Goal: Connect with others: Connect with others

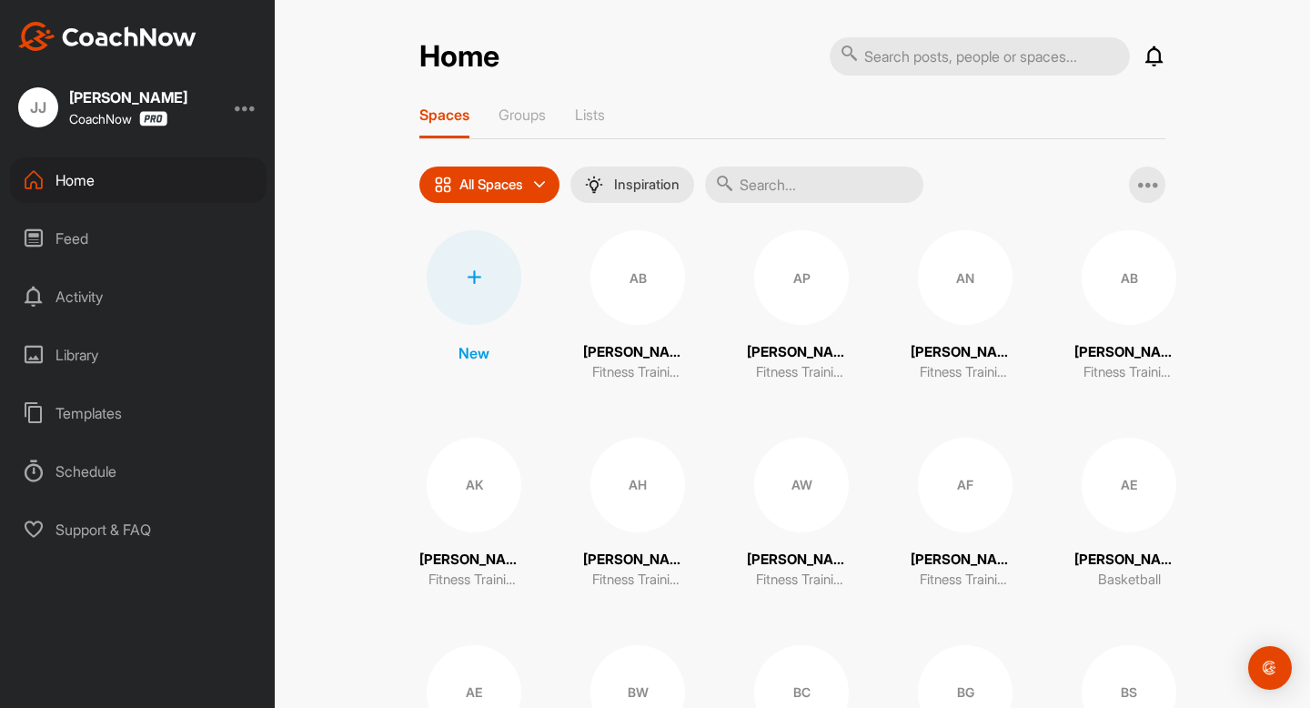
click at [640, 294] on div "AB" at bounding box center [638, 277] width 95 height 95
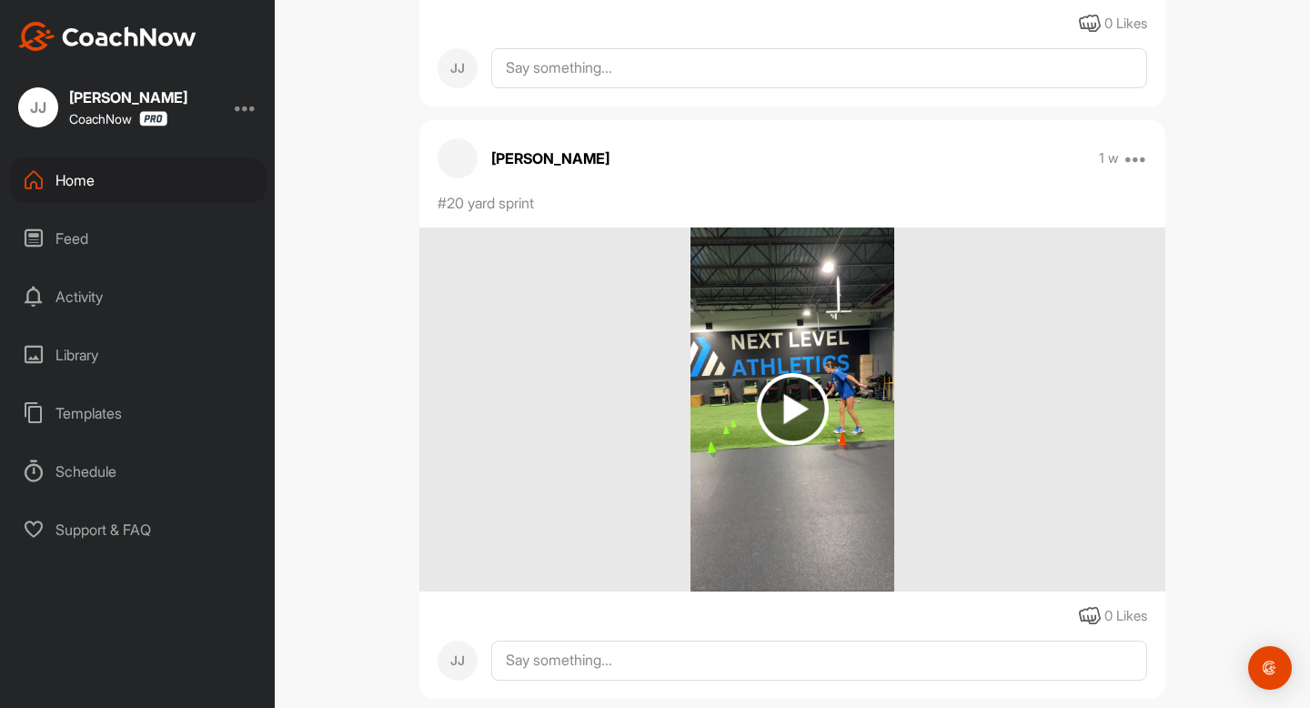
scroll to position [950, 0]
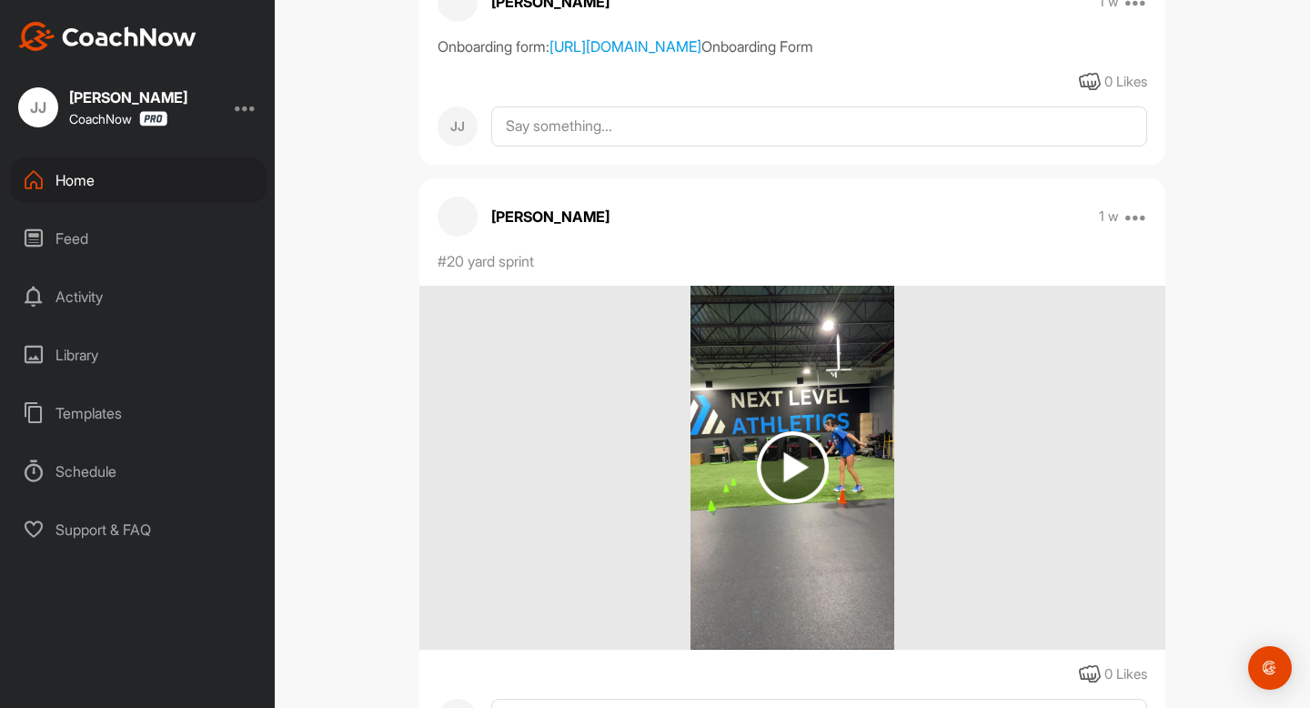
click at [782, 481] on img at bounding box center [792, 468] width 203 height 364
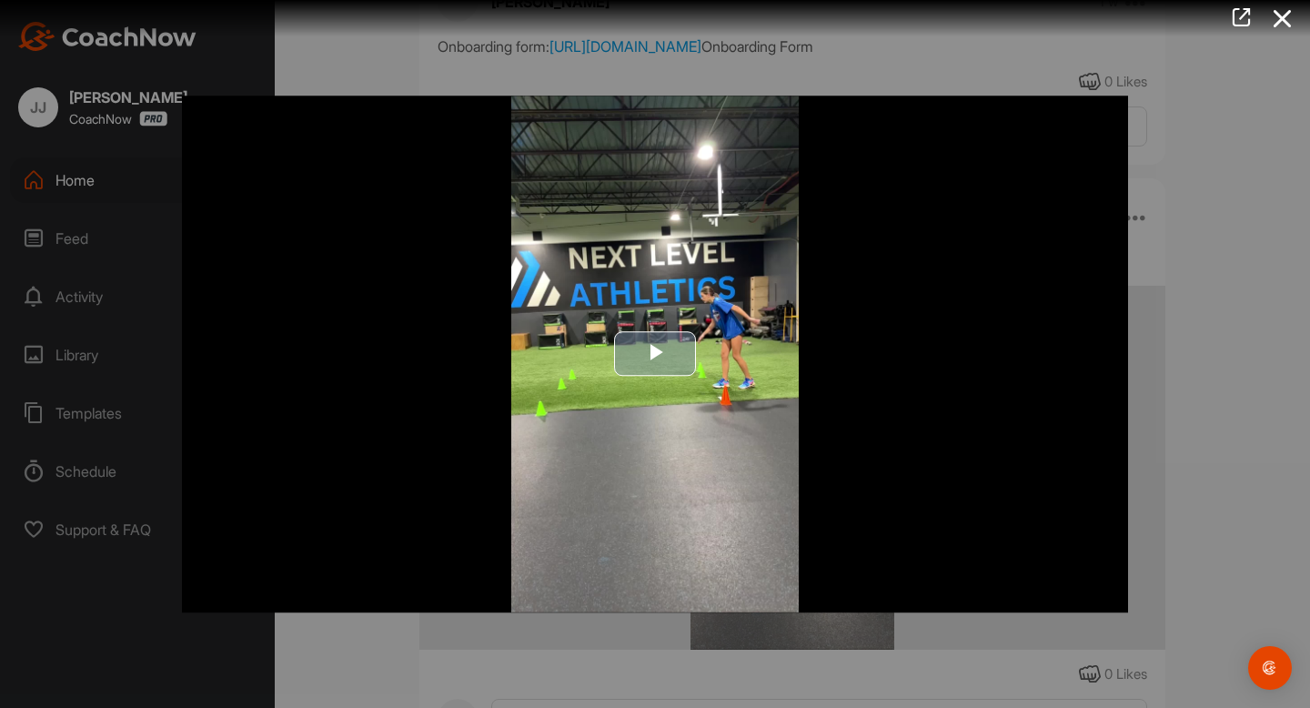
click at [655, 354] on span "Video Player" at bounding box center [655, 354] width 0 height 0
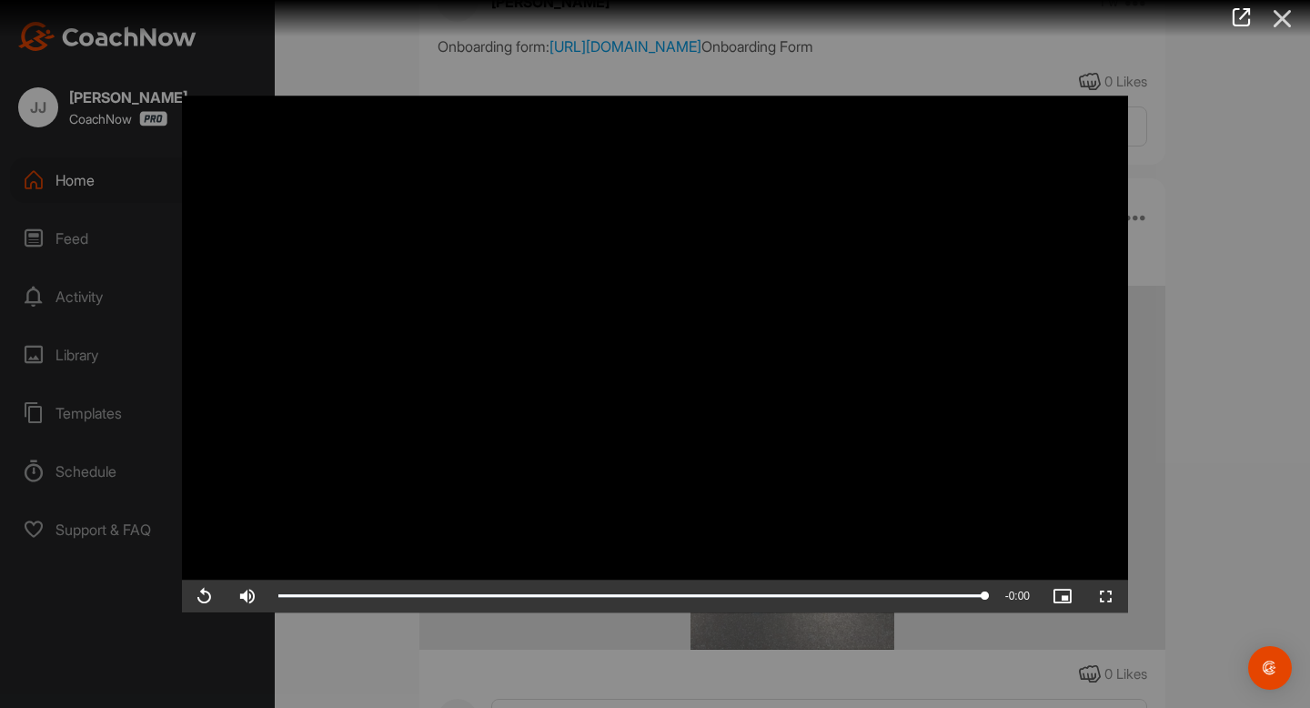
click at [1285, 17] on icon at bounding box center [1283, 19] width 42 height 34
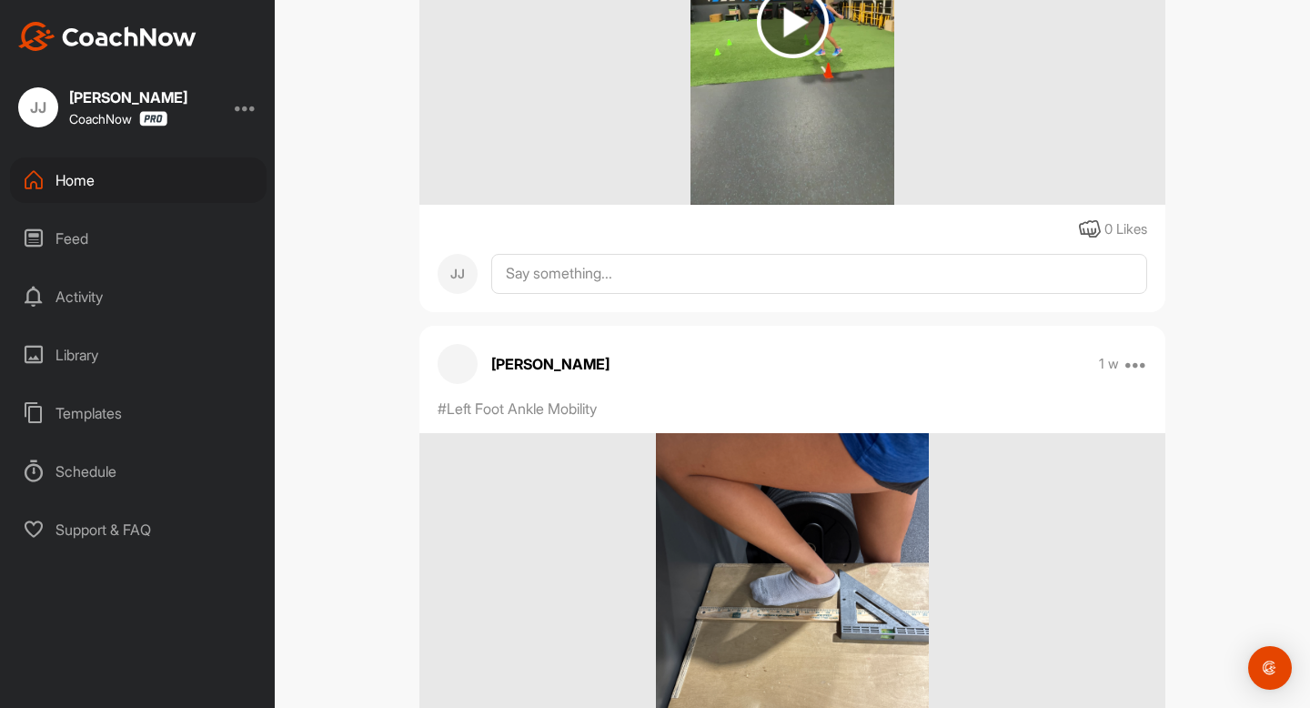
scroll to position [1667, 0]
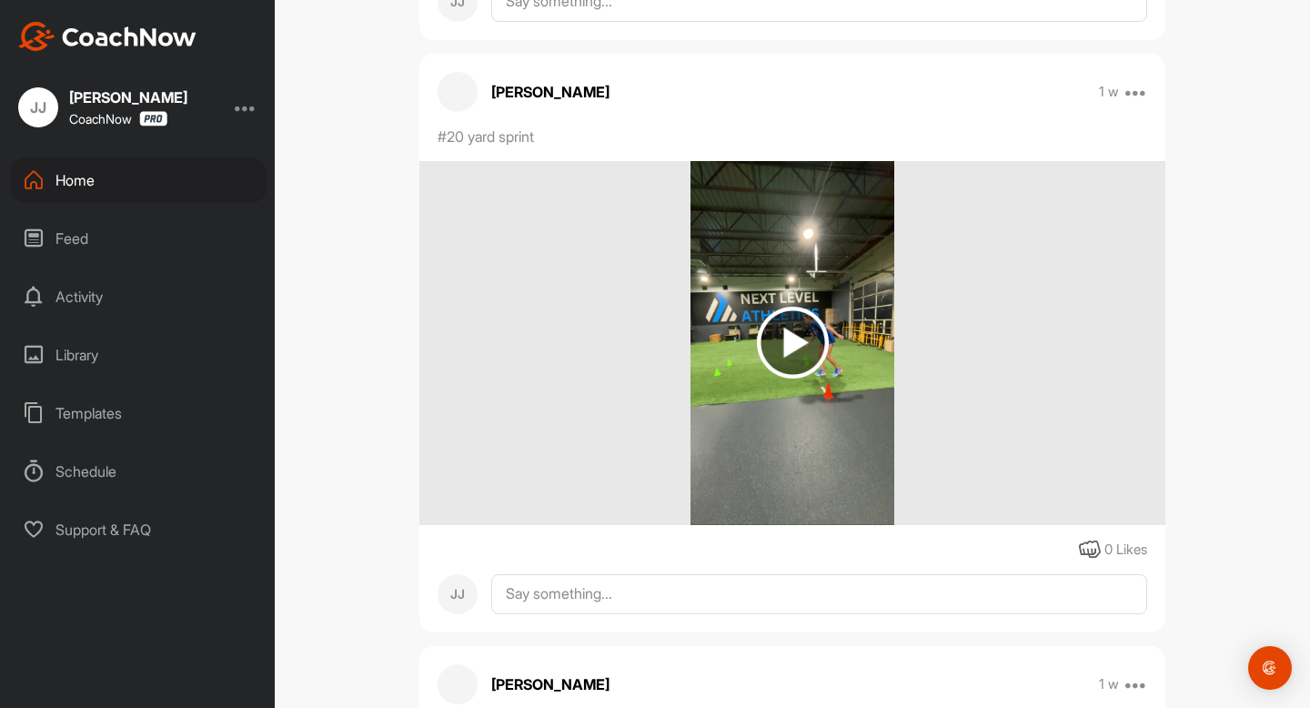
click at [798, 379] on img at bounding box center [793, 343] width 72 height 72
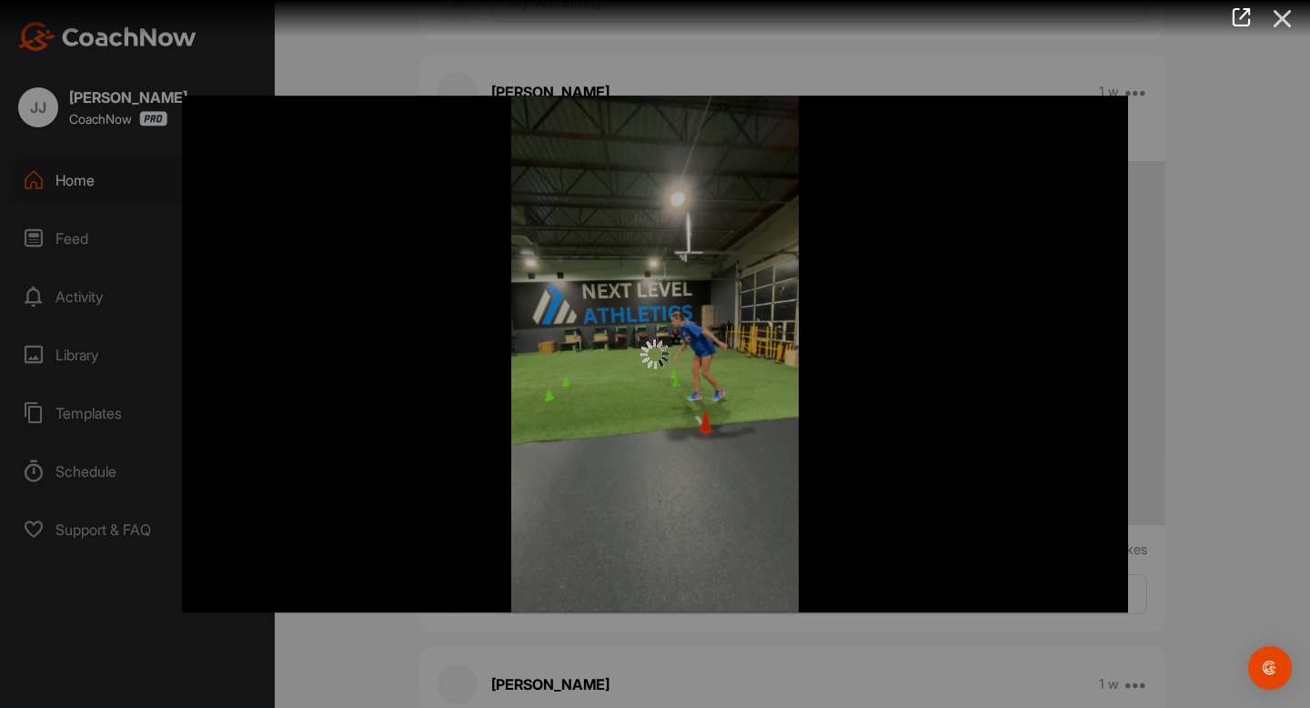
click at [1285, 24] on icon at bounding box center [1283, 19] width 42 height 34
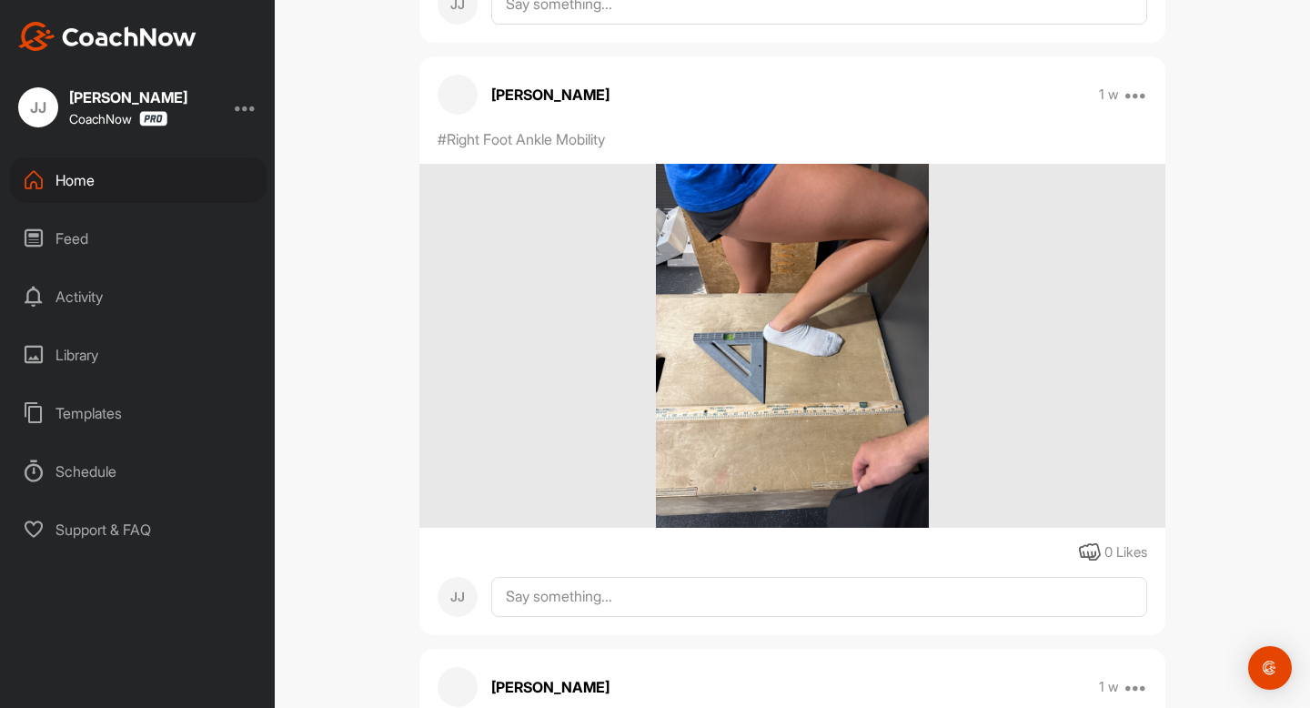
scroll to position [3765, 0]
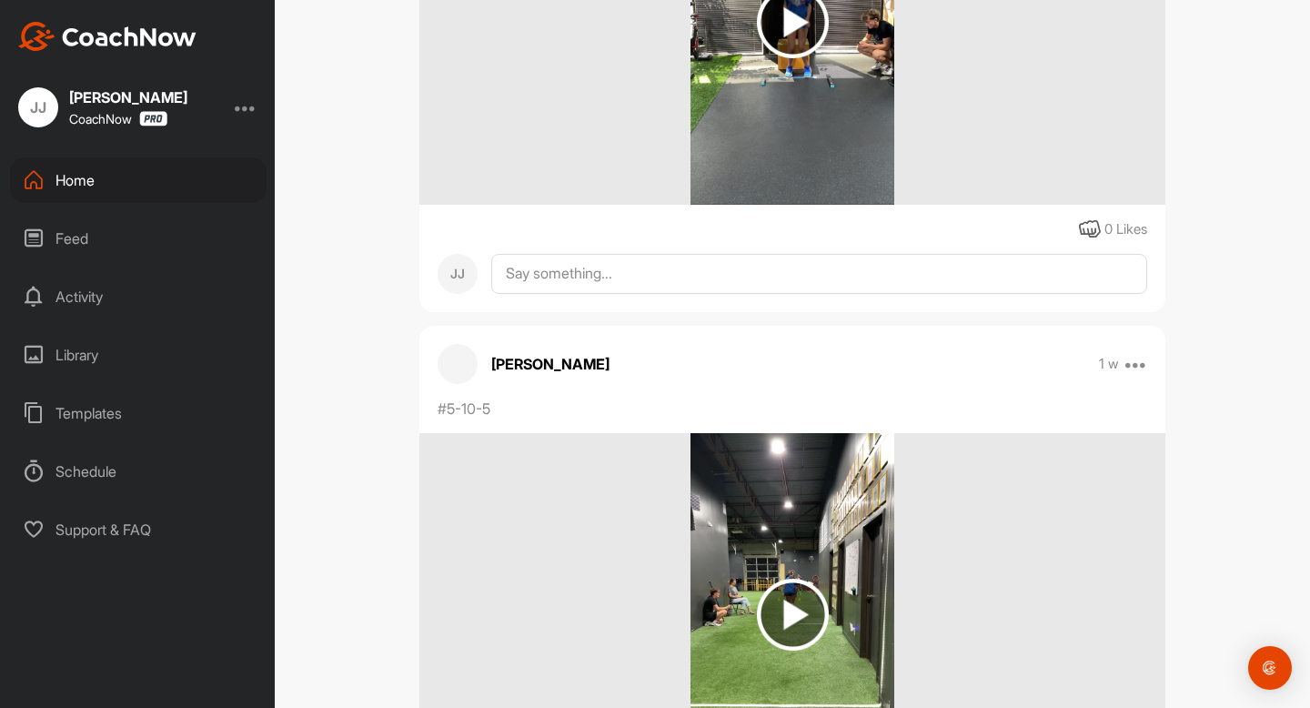
click at [802, 146] on img at bounding box center [792, 23] width 203 height 364
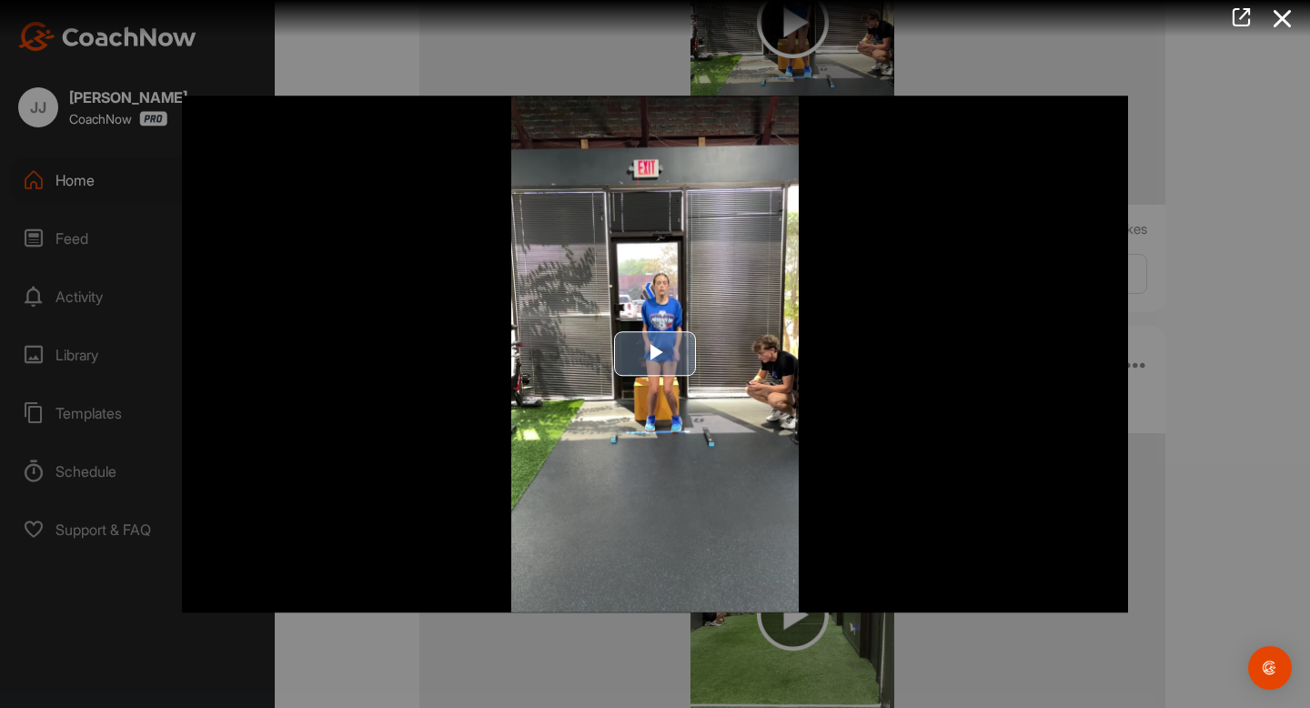
click at [655, 354] on span "Video Player" at bounding box center [655, 354] width 0 height 0
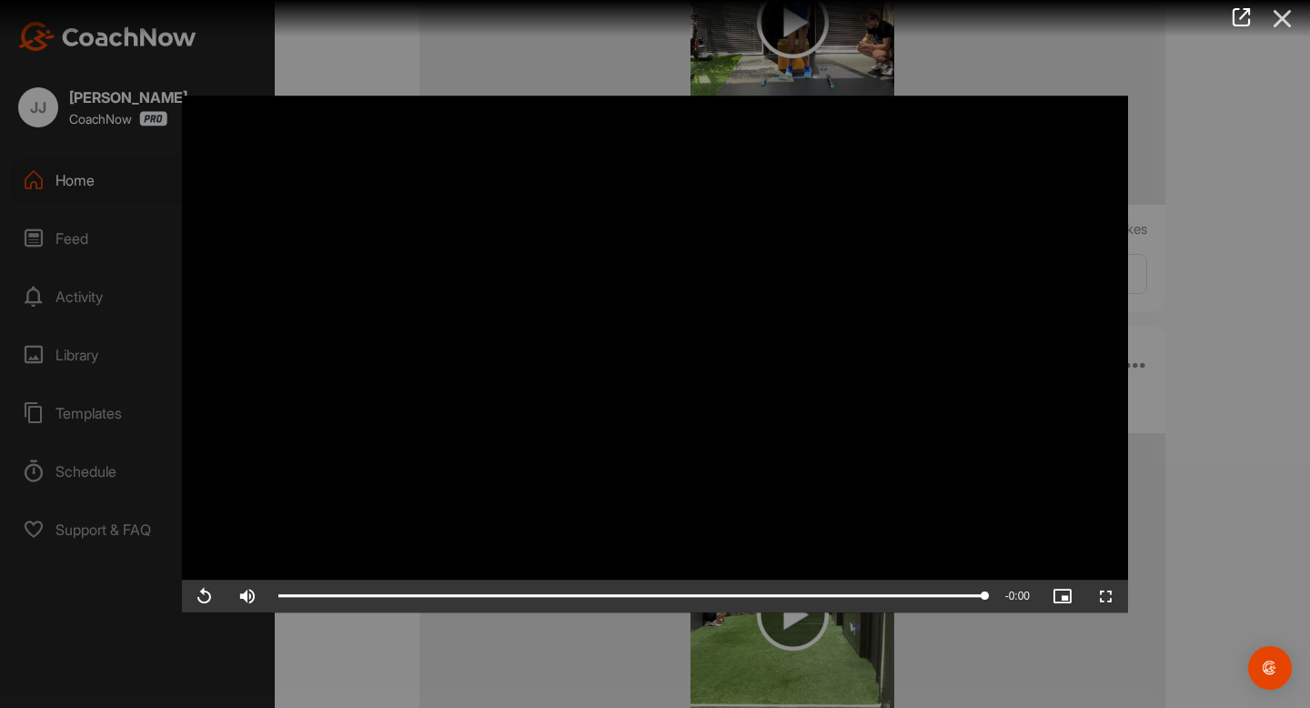
click at [1288, 35] on icon at bounding box center [1283, 19] width 42 height 34
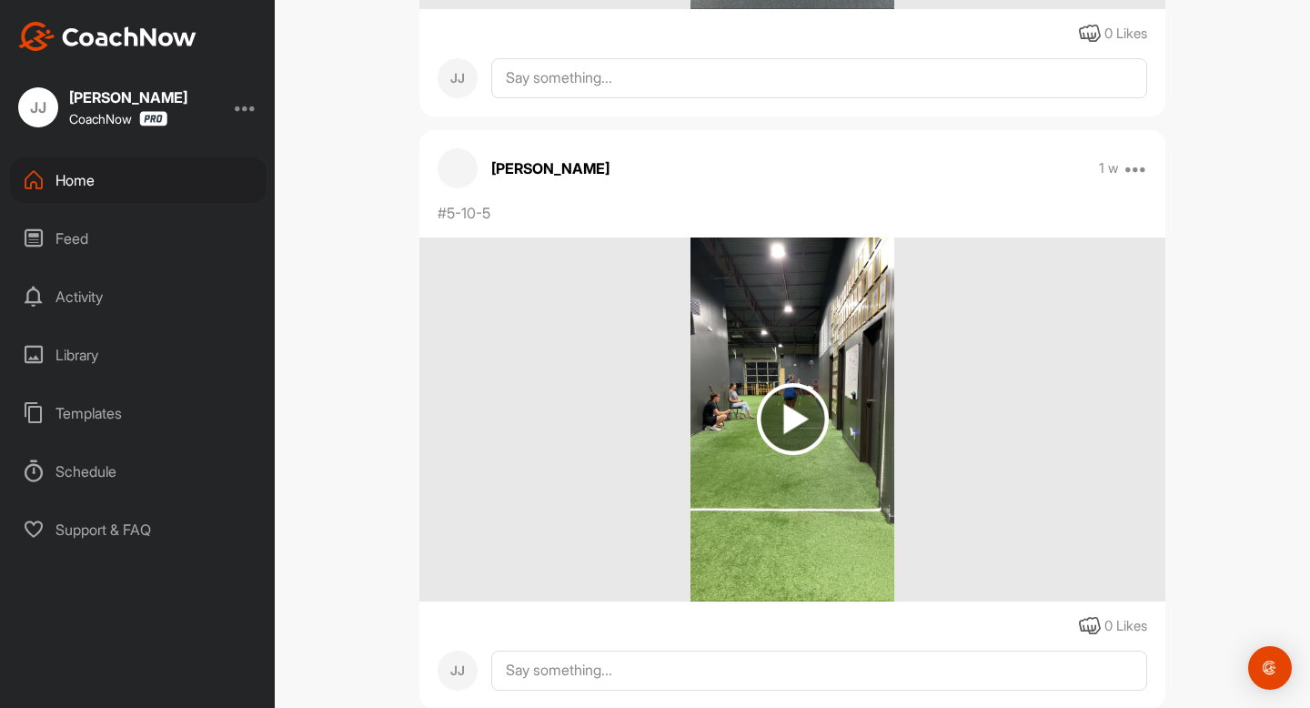
scroll to position [3987, 0]
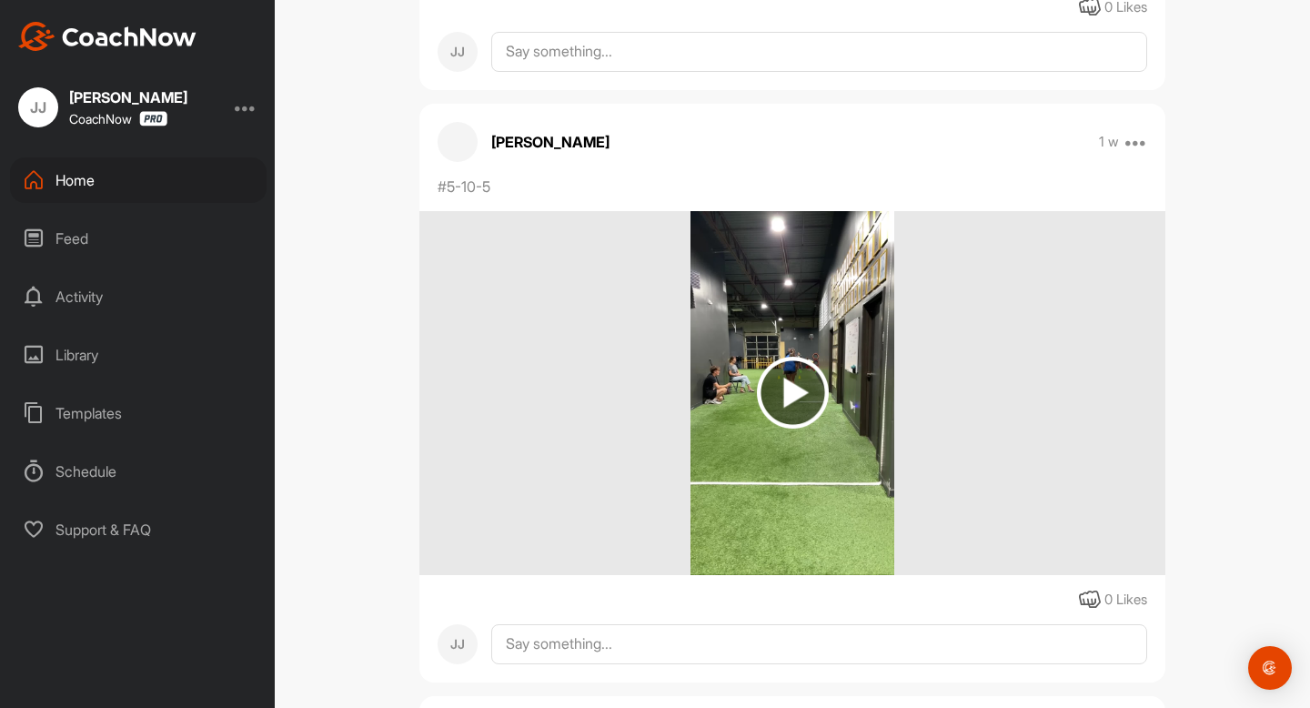
click at [784, 429] on img at bounding box center [793, 393] width 72 height 72
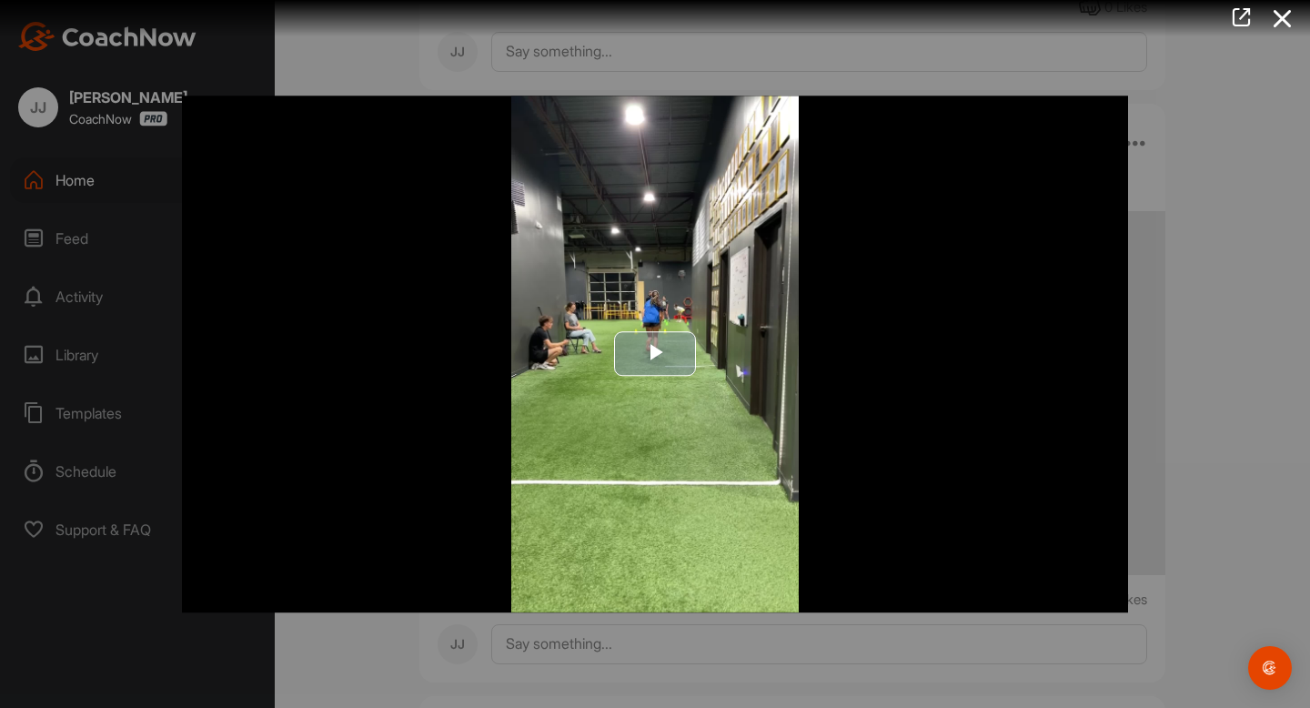
click at [726, 378] on img "Video Player" at bounding box center [655, 354] width 946 height 517
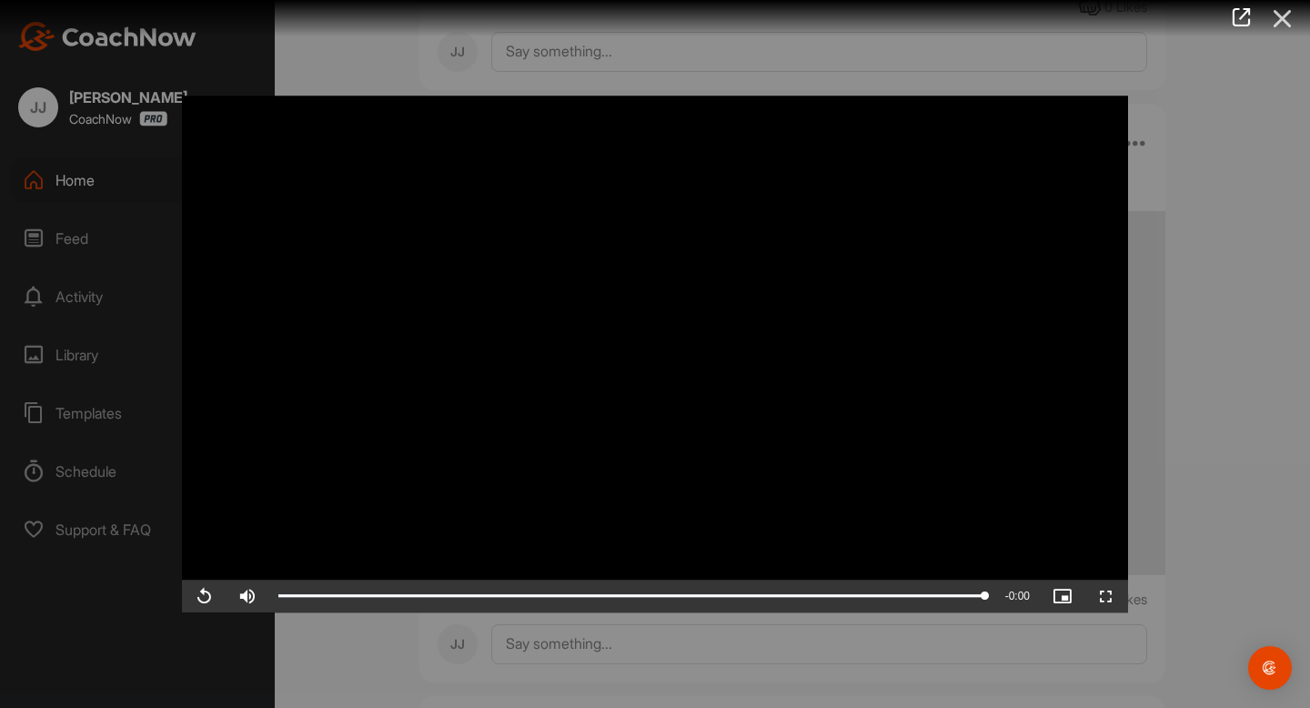
click at [1283, 20] on icon at bounding box center [1283, 19] width 42 height 34
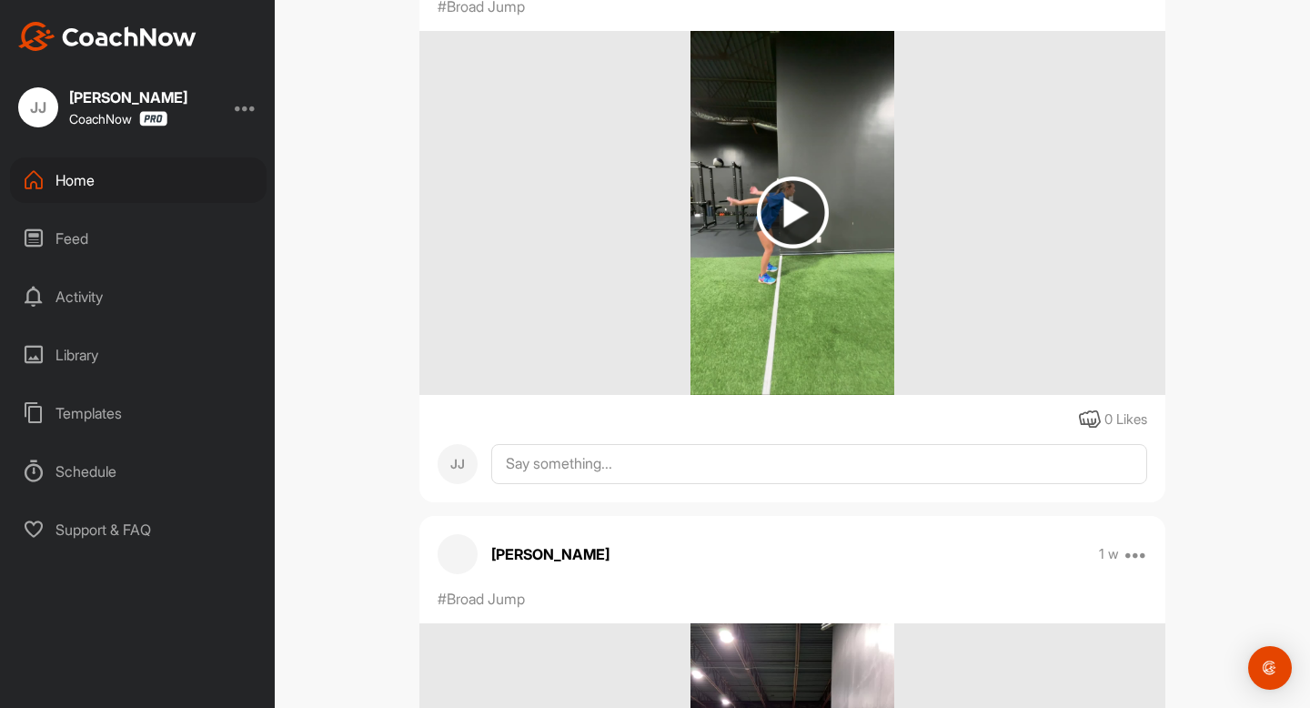
scroll to position [4688, 0]
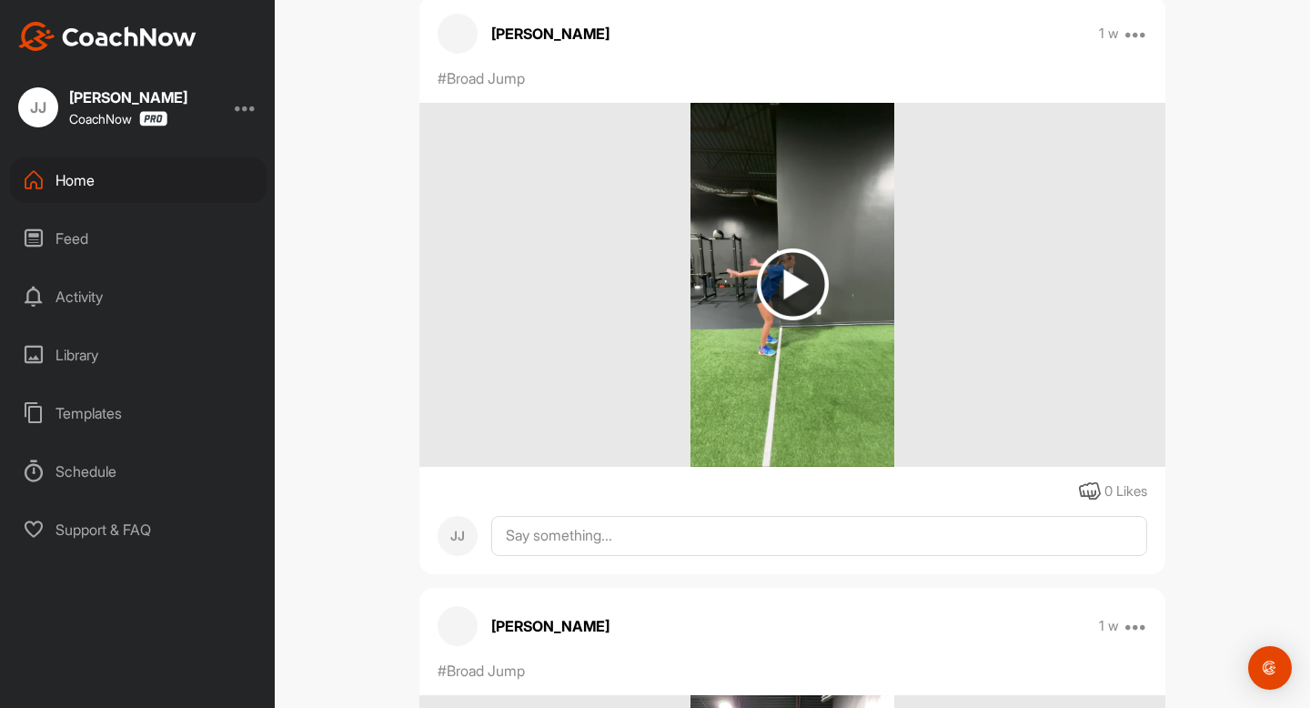
click at [793, 419] on img at bounding box center [792, 285] width 203 height 364
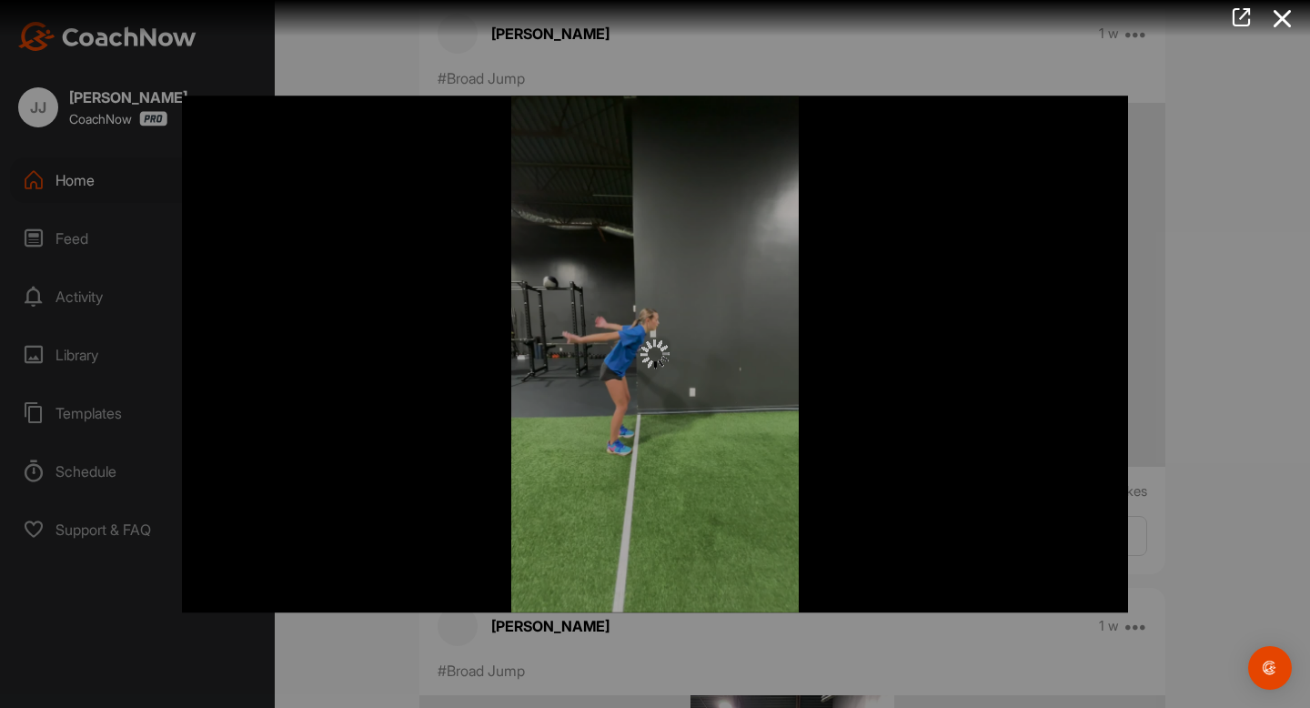
click at [1310, 23] on div at bounding box center [648, 18] width 1324 height 36
click at [1280, 23] on icon at bounding box center [1283, 19] width 42 height 34
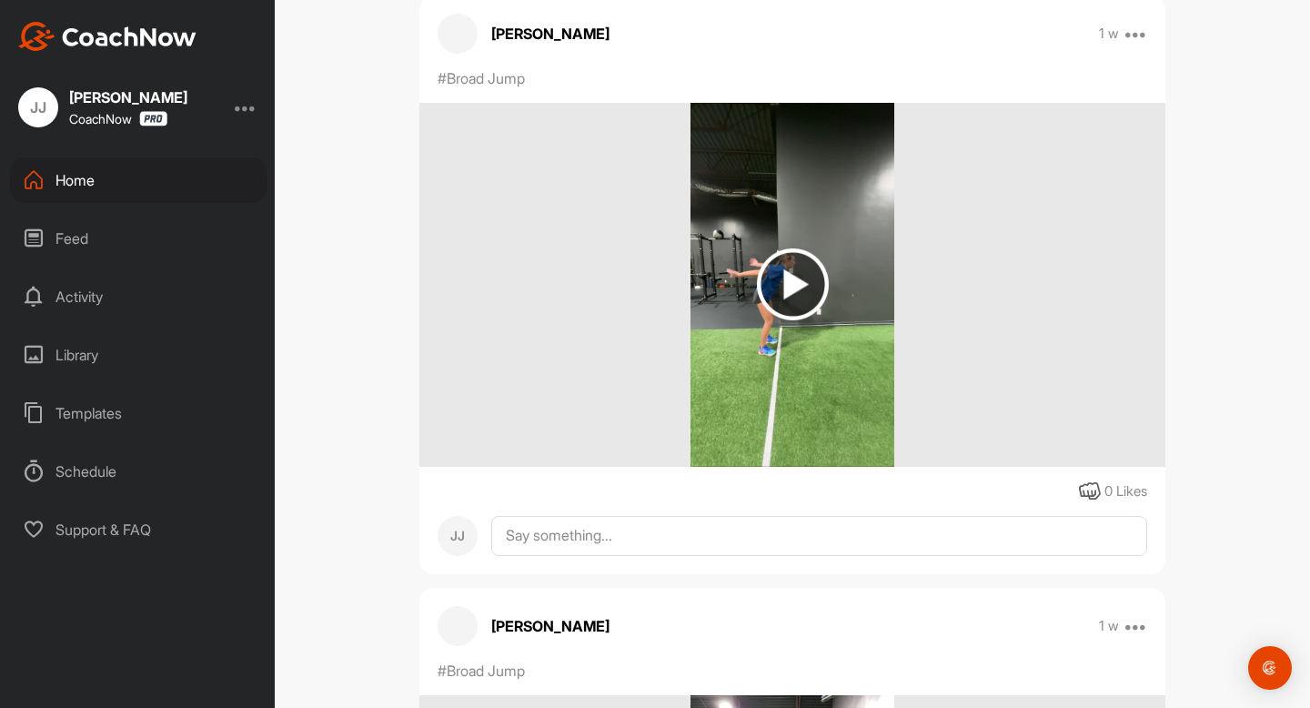
click at [764, 320] on img at bounding box center [793, 284] width 72 height 72
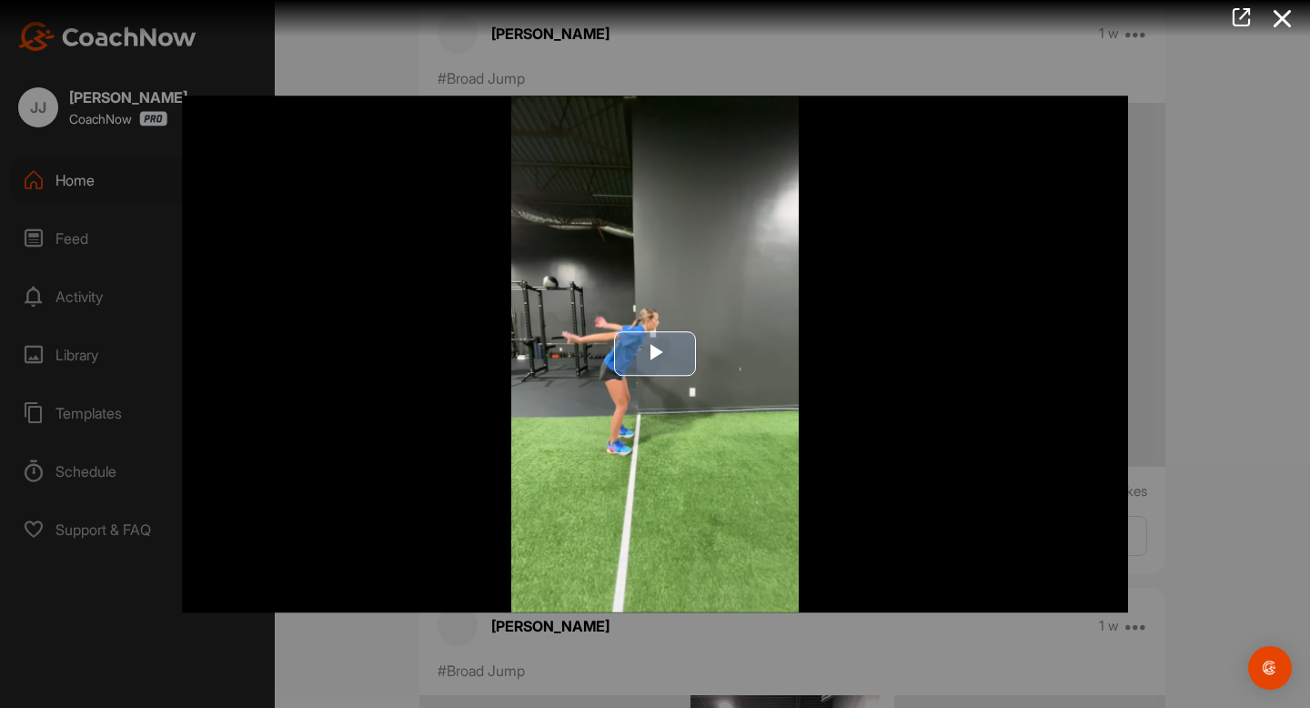
click at [655, 354] on span "Video Player" at bounding box center [655, 354] width 0 height 0
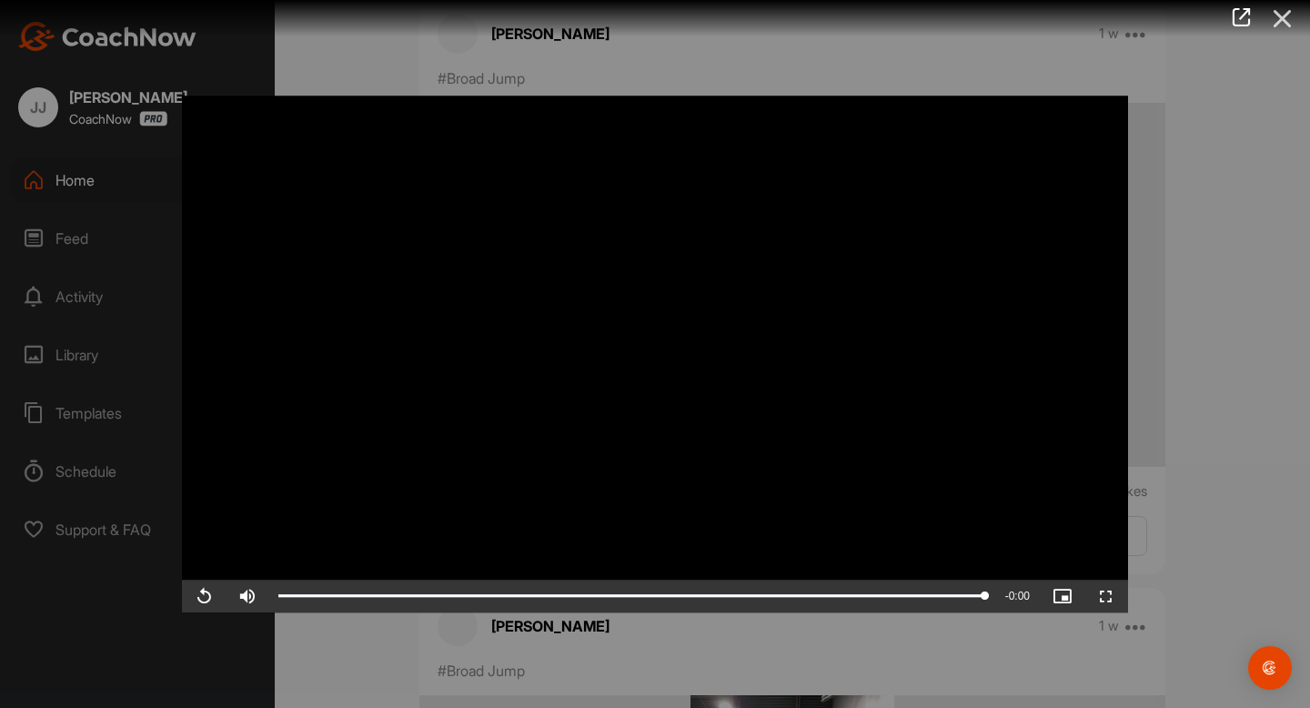
click at [1290, 8] on icon at bounding box center [1283, 19] width 42 height 34
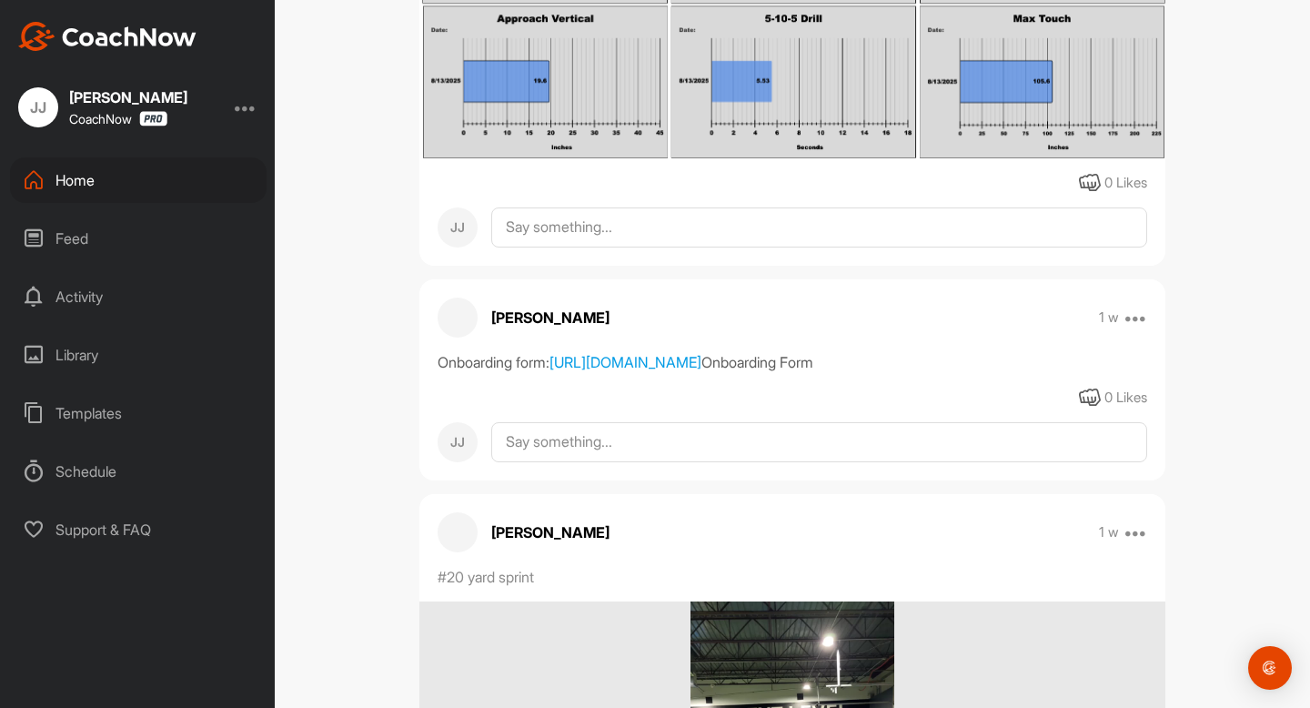
scroll to position [0, 0]
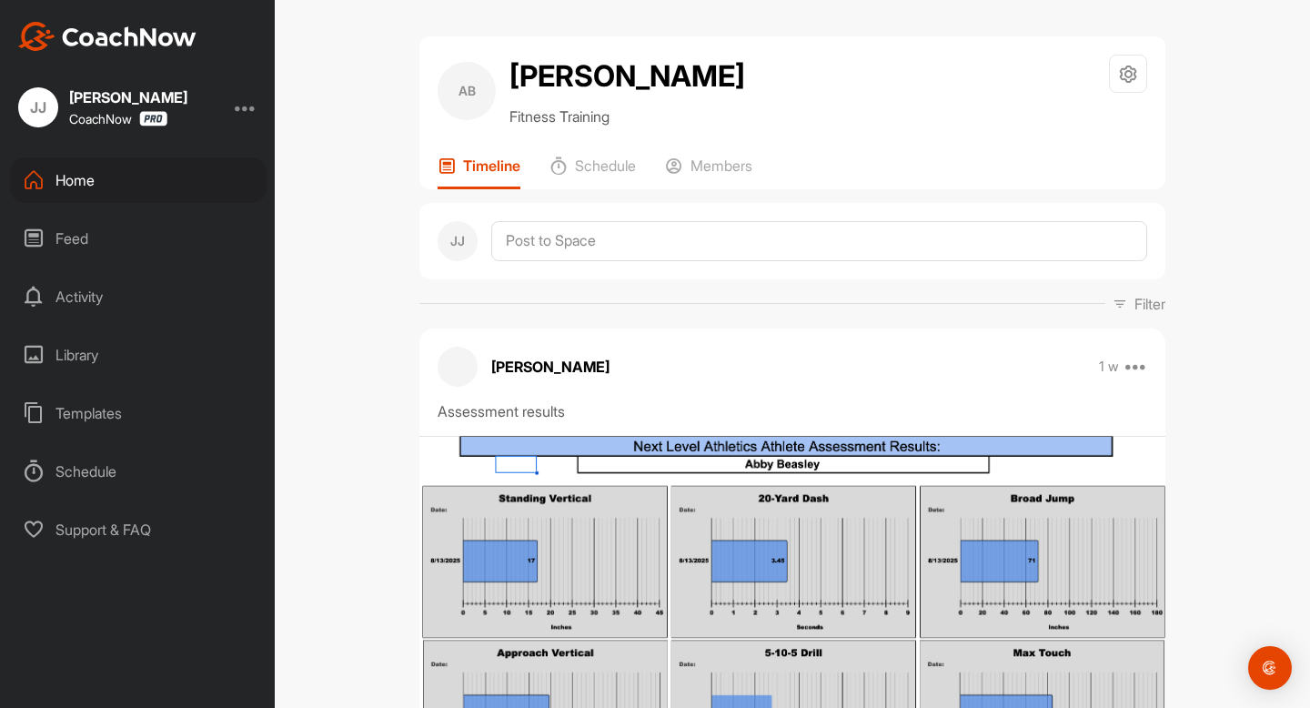
click at [73, 194] on div "Home" at bounding box center [138, 180] width 257 height 46
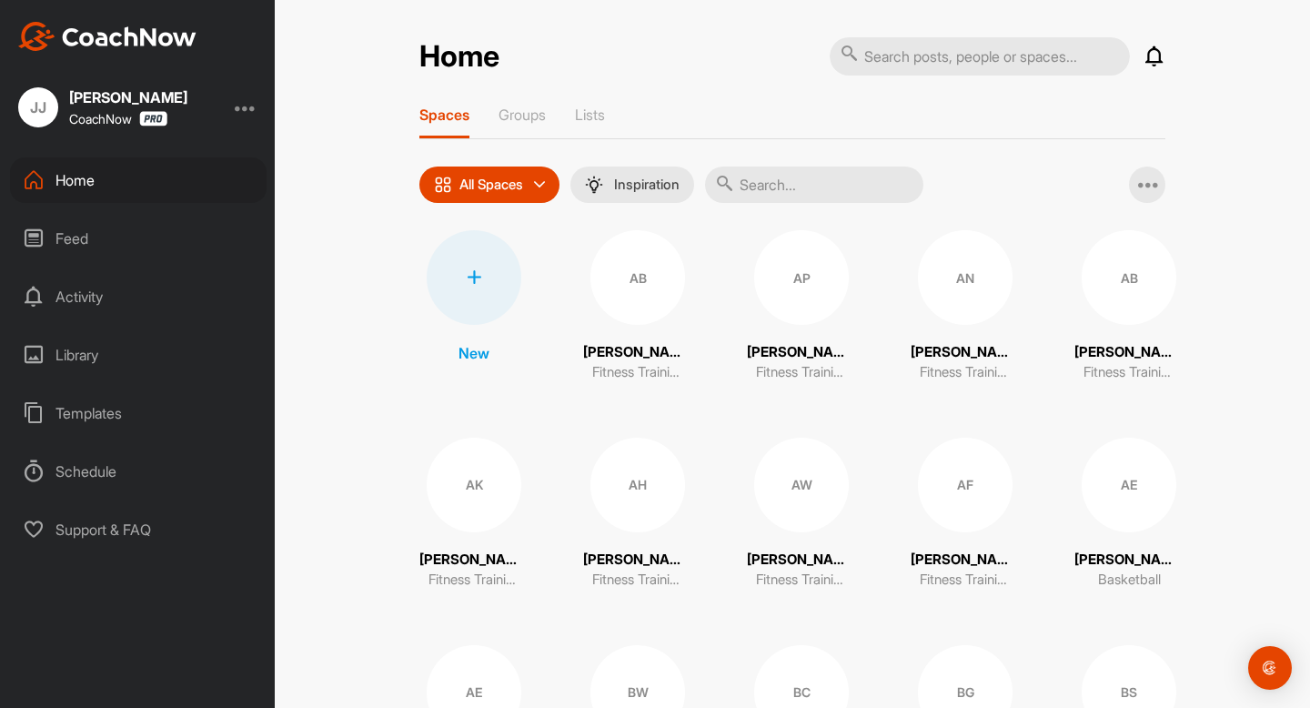
click at [444, 361] on div "New" at bounding box center [474, 297] width 95 height 134
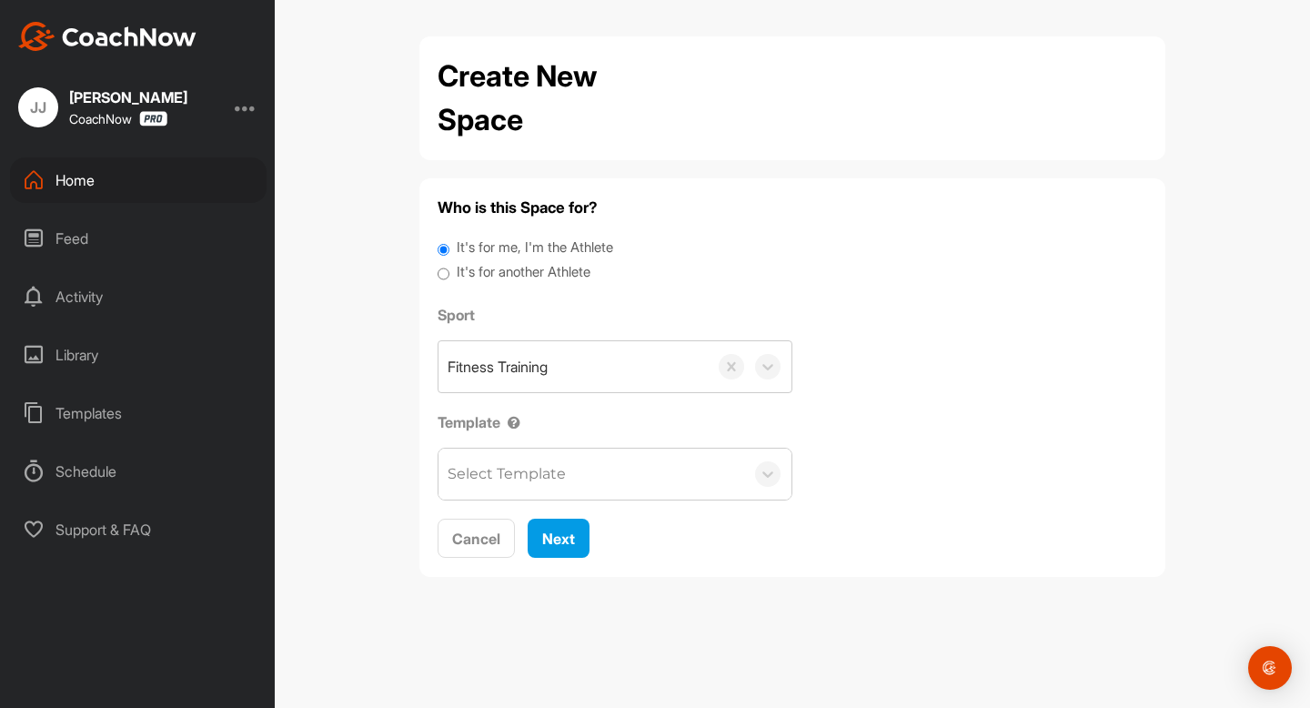
click at [491, 275] on label "It's for another Athlete" at bounding box center [524, 272] width 134 height 21
click at [450, 275] on input "It's for another Athlete" at bounding box center [444, 274] width 12 height 25
radio input "true"
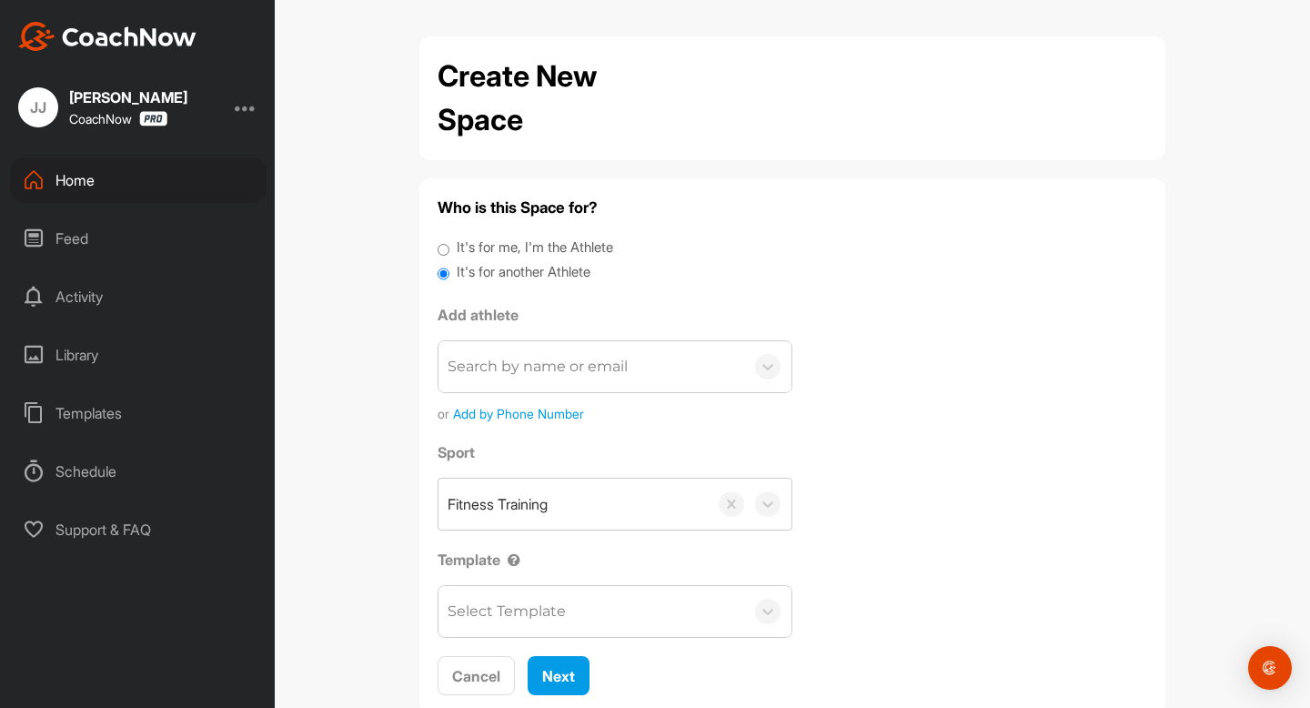
click at [552, 387] on div "Search by name or email" at bounding box center [592, 366] width 306 height 51
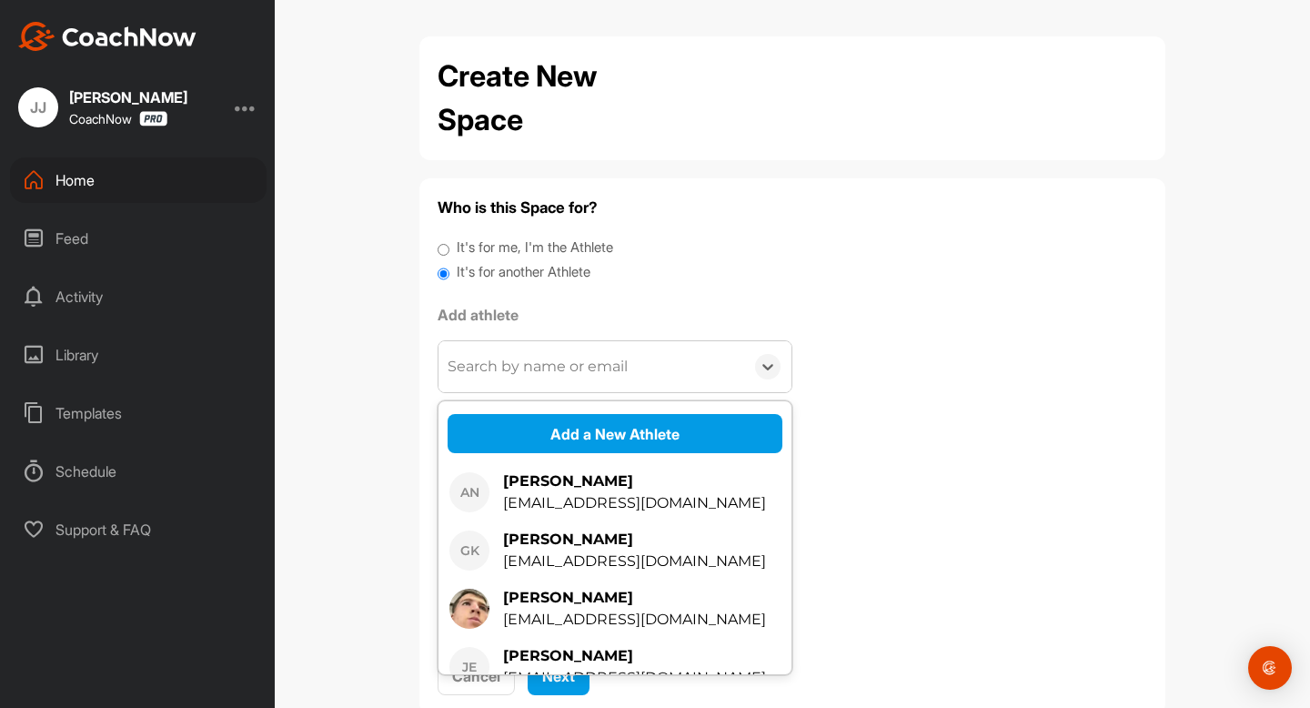
click at [552, 387] on div "Search by name or email" at bounding box center [592, 366] width 306 height 51
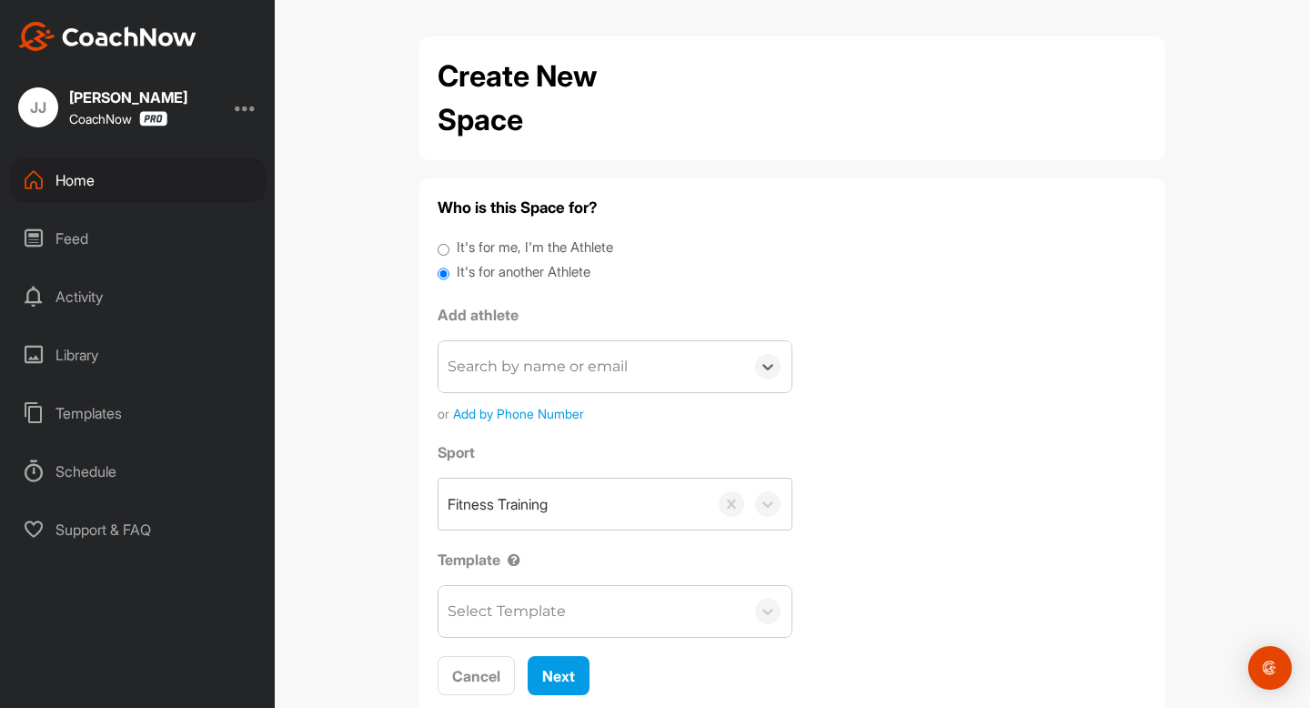
click at [530, 381] on div "Search by name or email" at bounding box center [592, 366] width 306 height 51
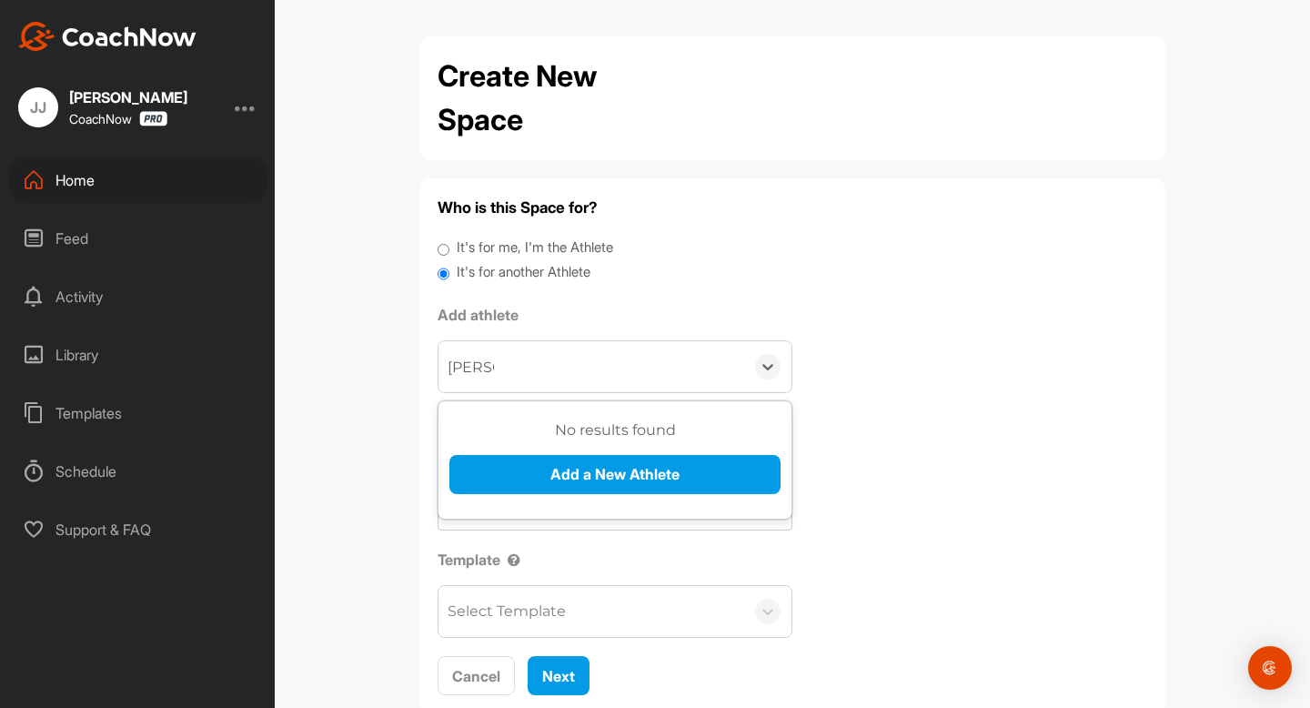
type input "[PERSON_NAME]"
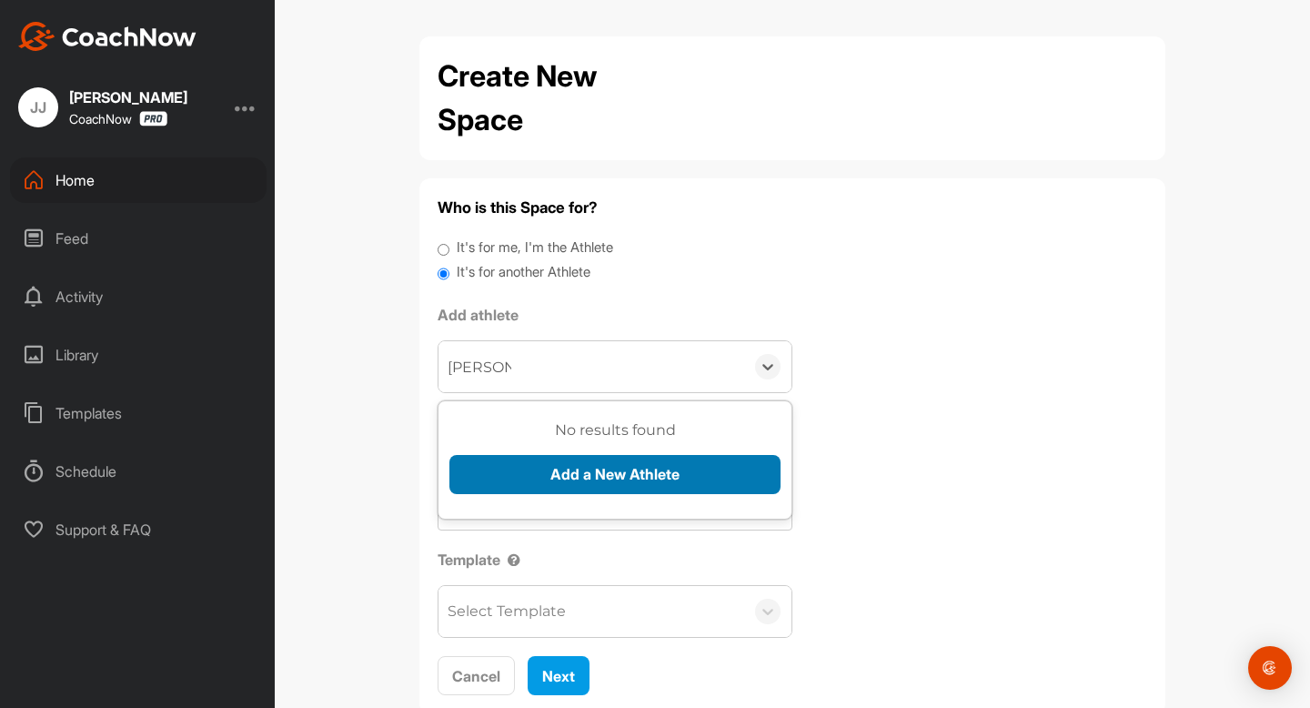
click at [528, 456] on button "Add a New Athlete" at bounding box center [615, 474] width 331 height 39
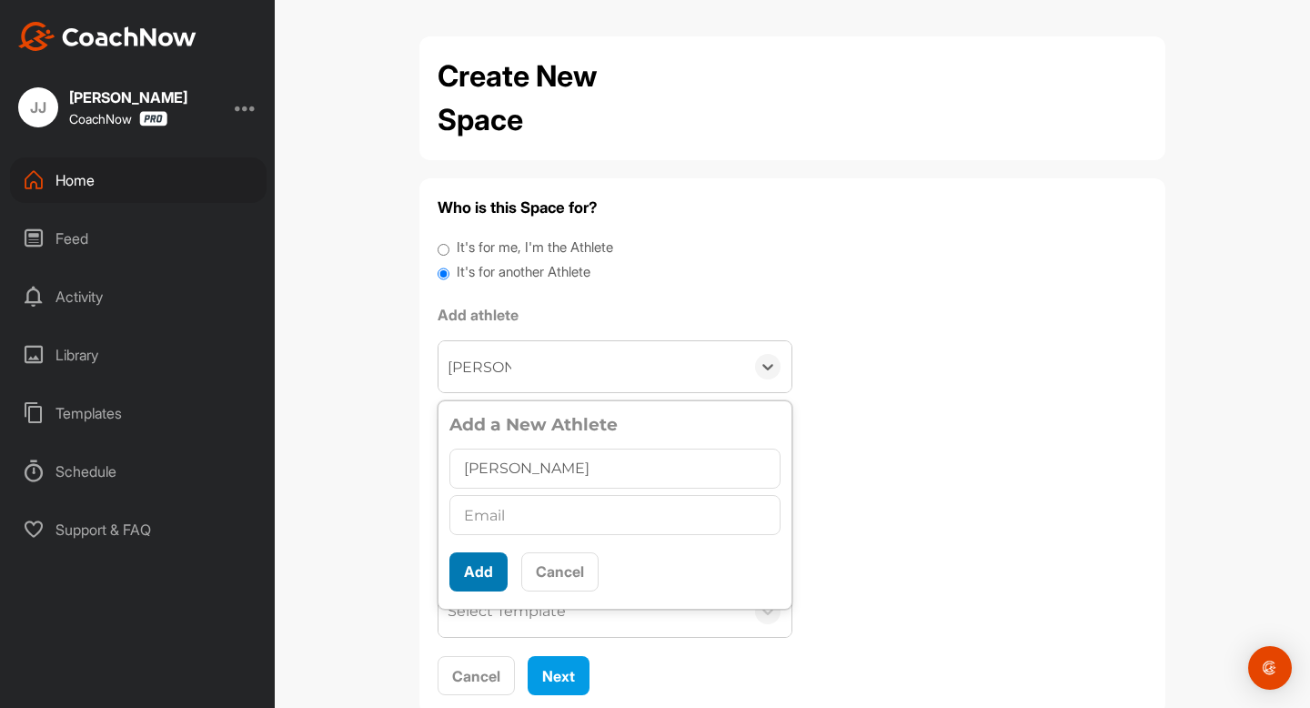
click at [481, 572] on button "Add" at bounding box center [479, 571] width 58 height 39
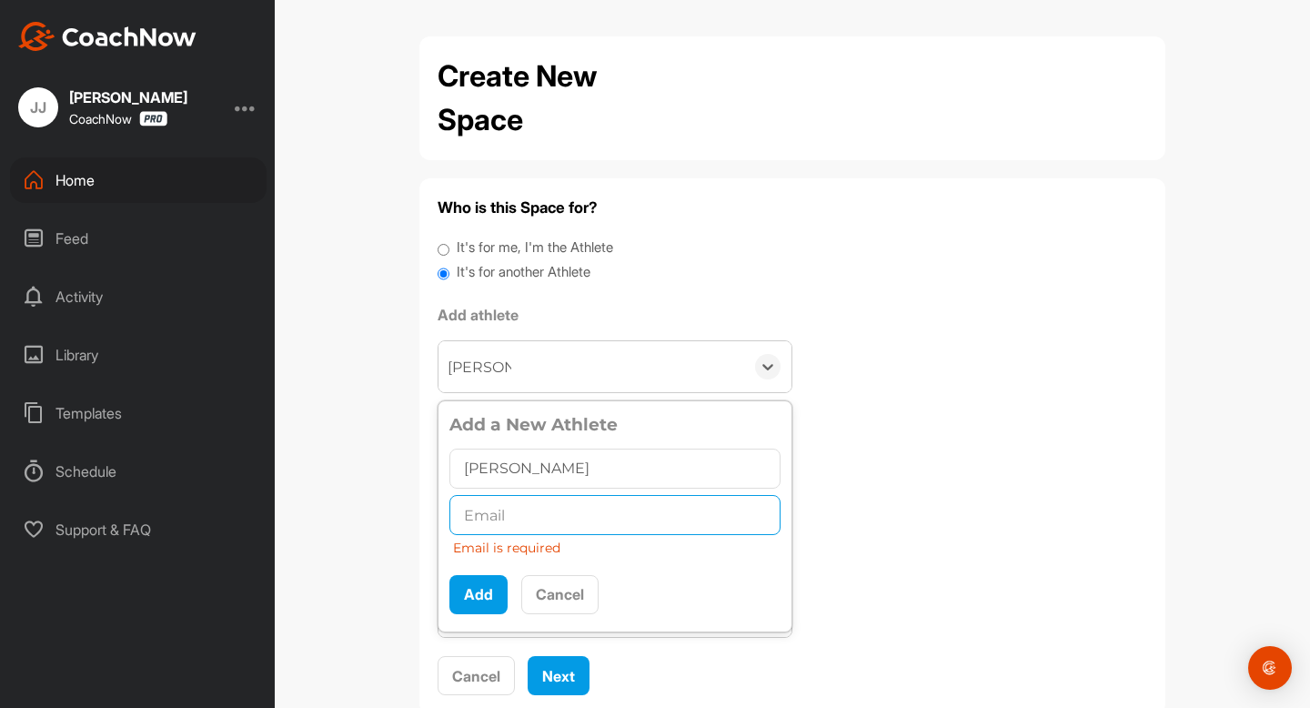
click at [518, 502] on input "text" at bounding box center [615, 515] width 331 height 40
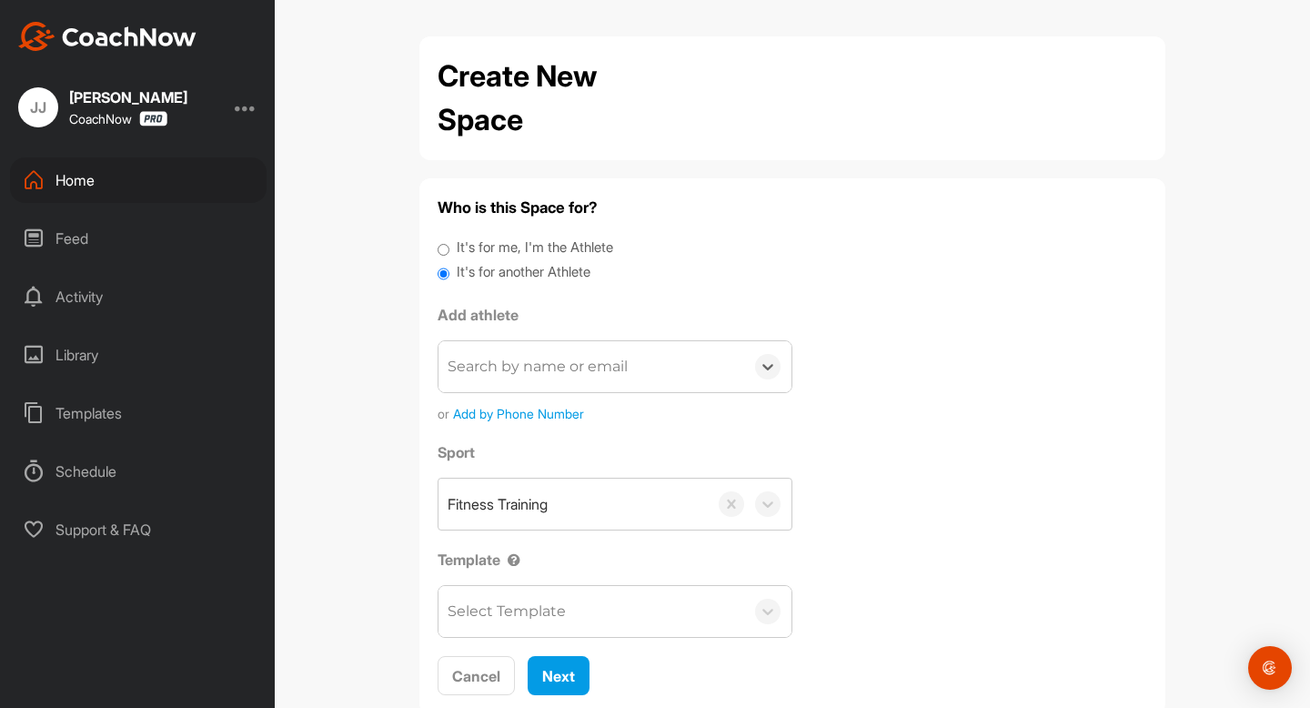
scroll to position [48, 0]
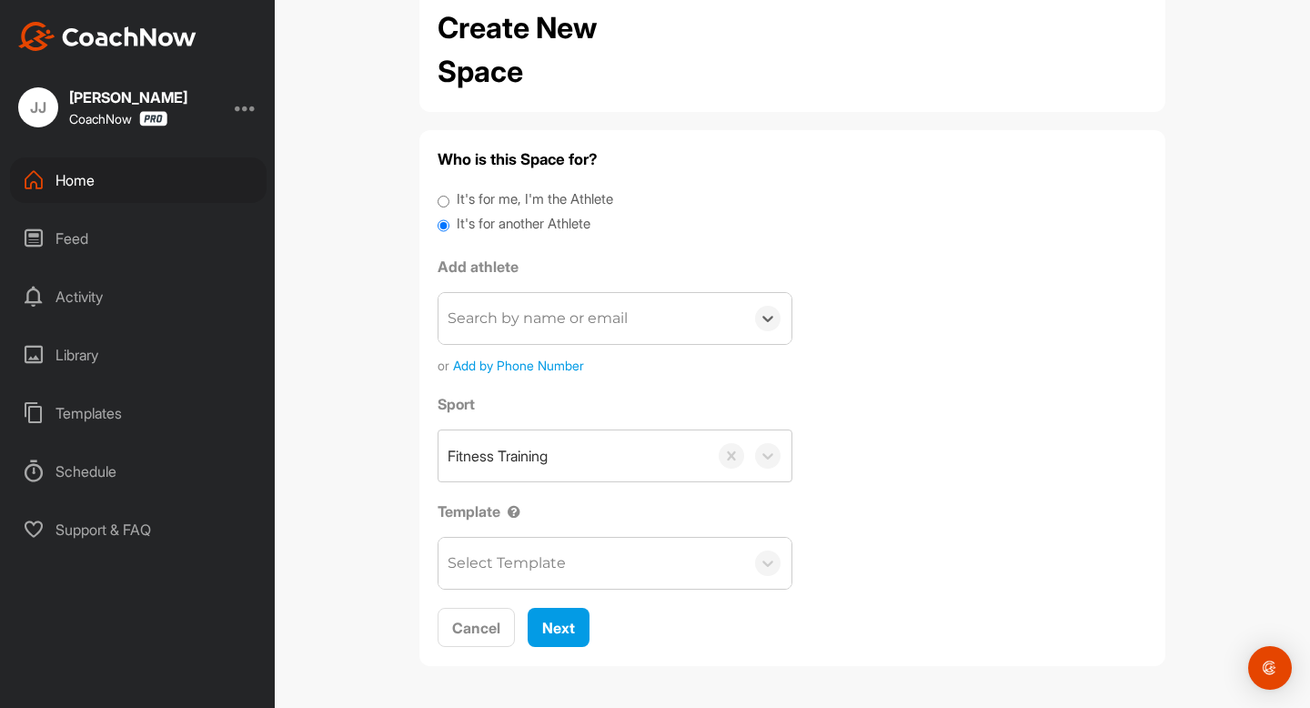
click at [561, 372] on span "Add by Phone Number" at bounding box center [518, 365] width 131 height 19
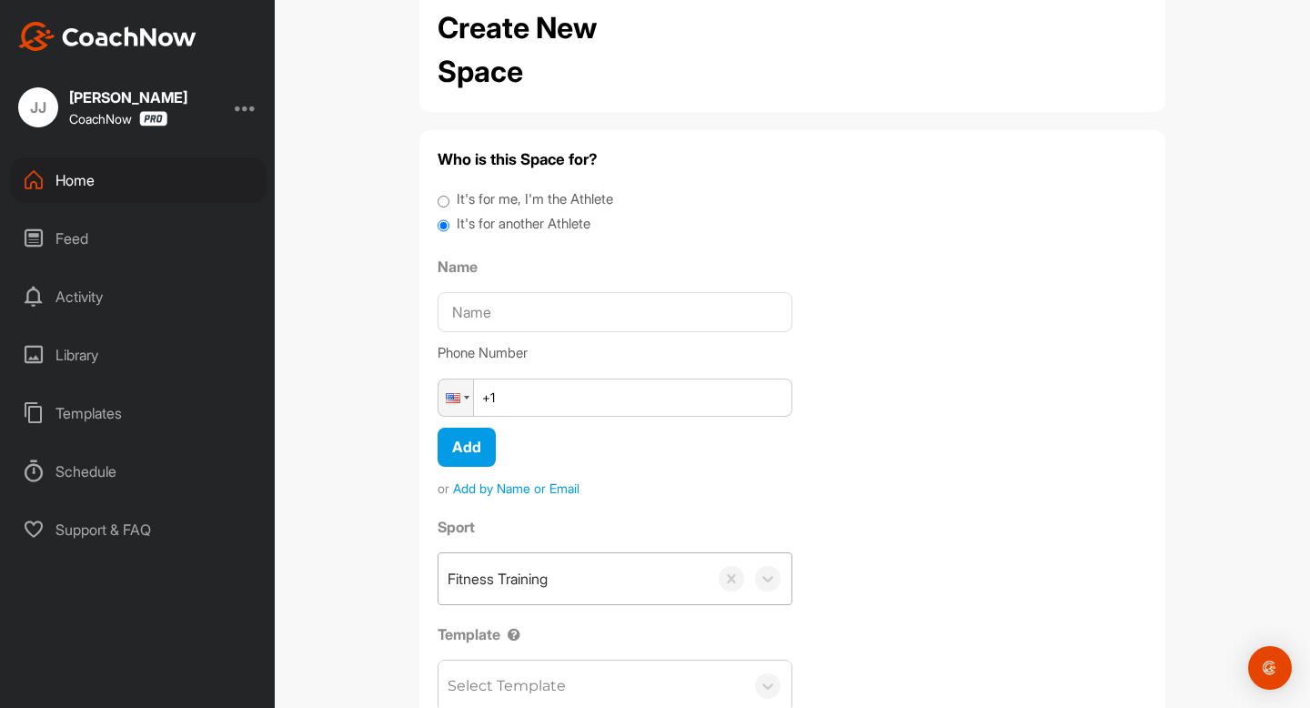
scroll to position [170, 0]
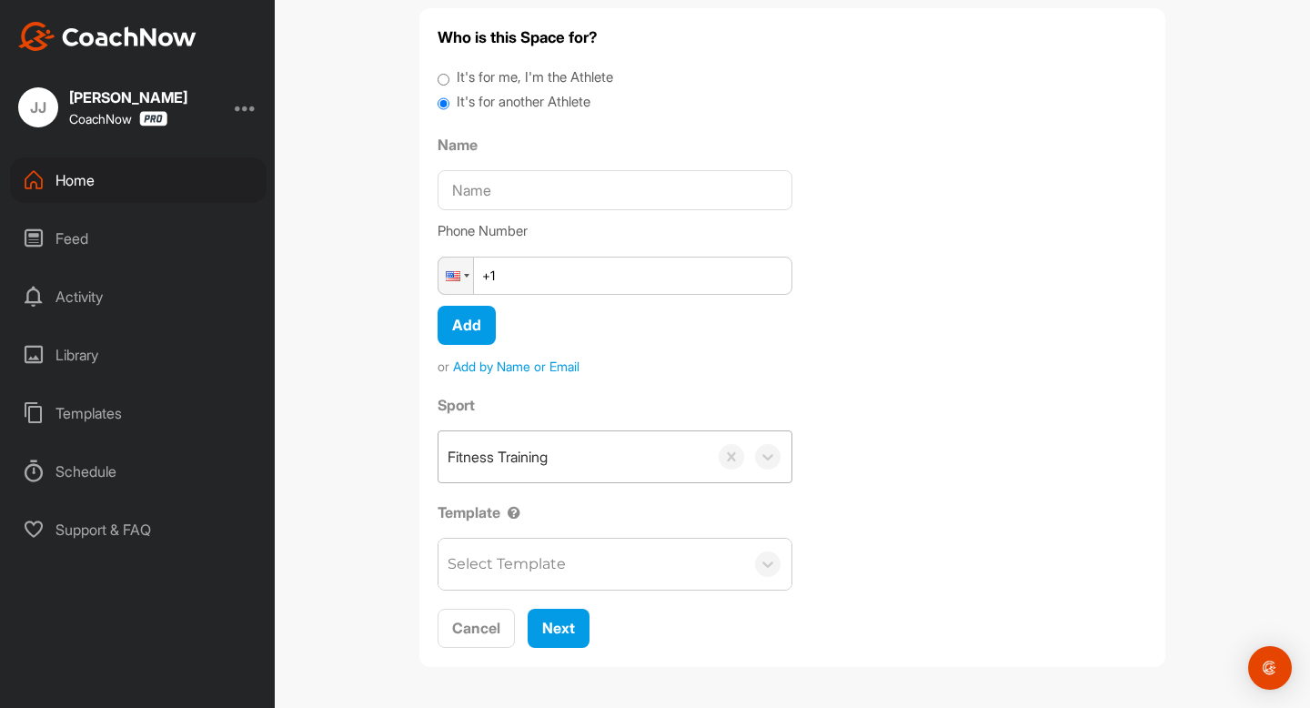
click at [655, 434] on div "Fitness Training" at bounding box center [573, 456] width 269 height 51
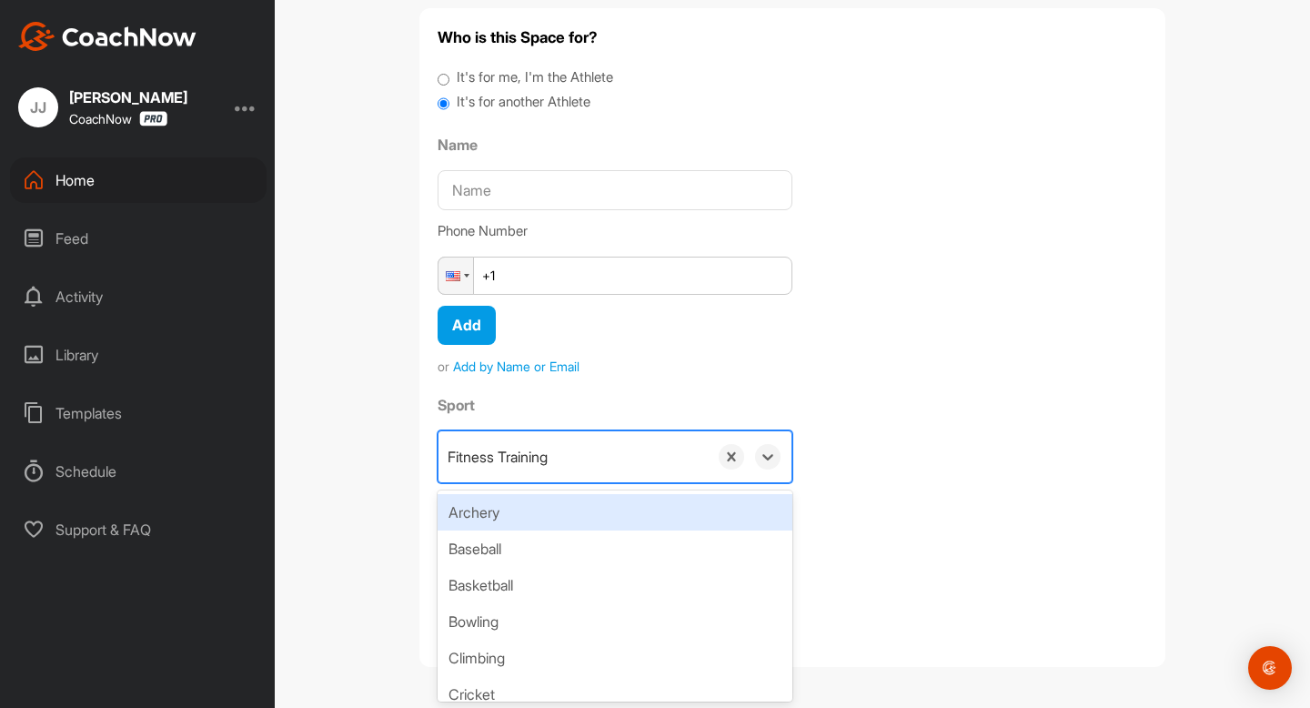
click at [733, 323] on div "Name Phone Number Phone +1 Add" at bounding box center [615, 239] width 355 height 211
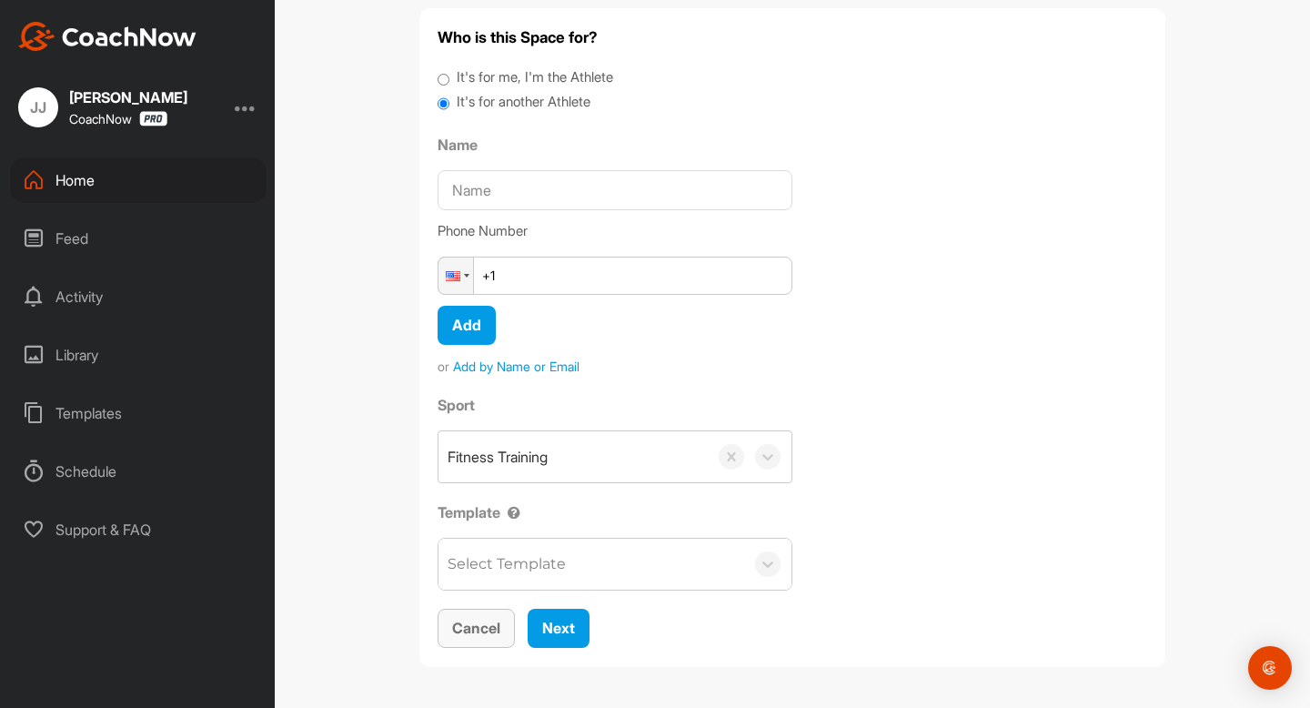
click at [493, 629] on span "Cancel" at bounding box center [476, 628] width 48 height 18
